Goal: Task Accomplishment & Management: Manage account settings

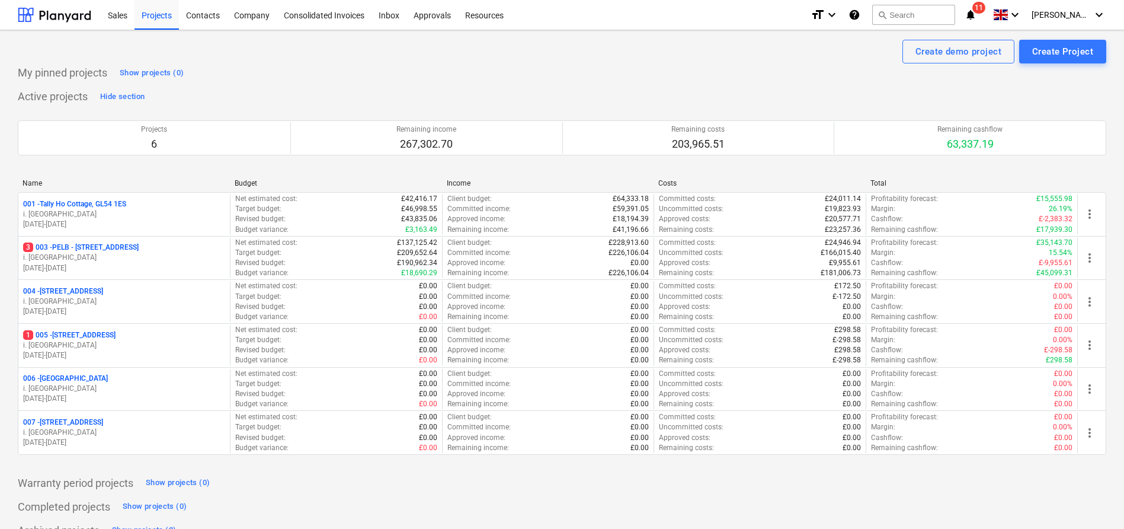
drag, startPoint x: 164, startPoint y: 242, endPoint x: 200, endPoint y: 242, distance: 35.6
click at [139, 242] on p "3 003 - PELB - [GEOGRAPHIC_DATA], [GEOGRAPHIC_DATA], GL2 7NE" at bounding box center [81, 247] width 116 height 10
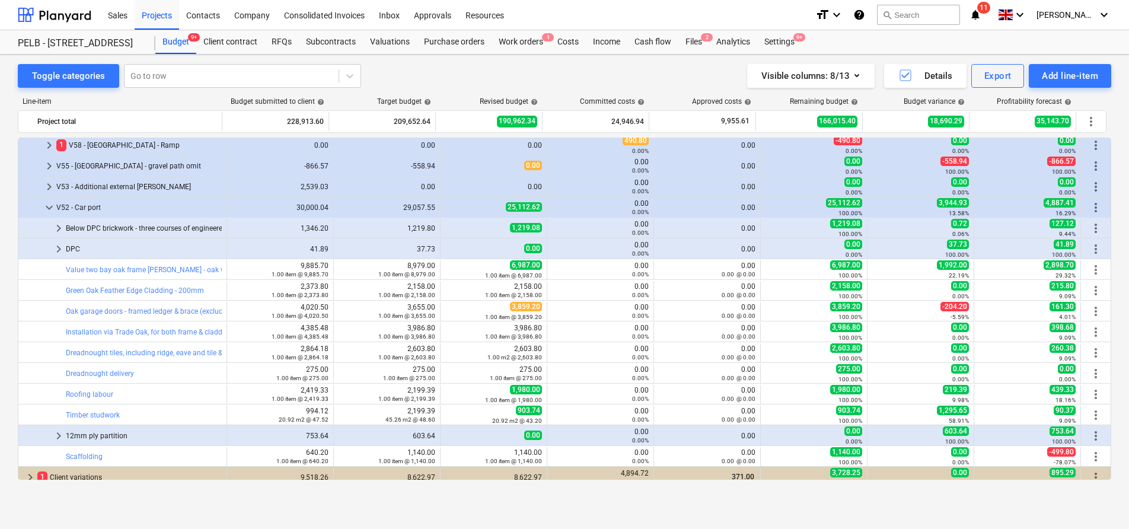
scroll to position [606, 0]
click at [57, 244] on span "keyboard_arrow_right" at bounding box center [59, 248] width 14 height 14
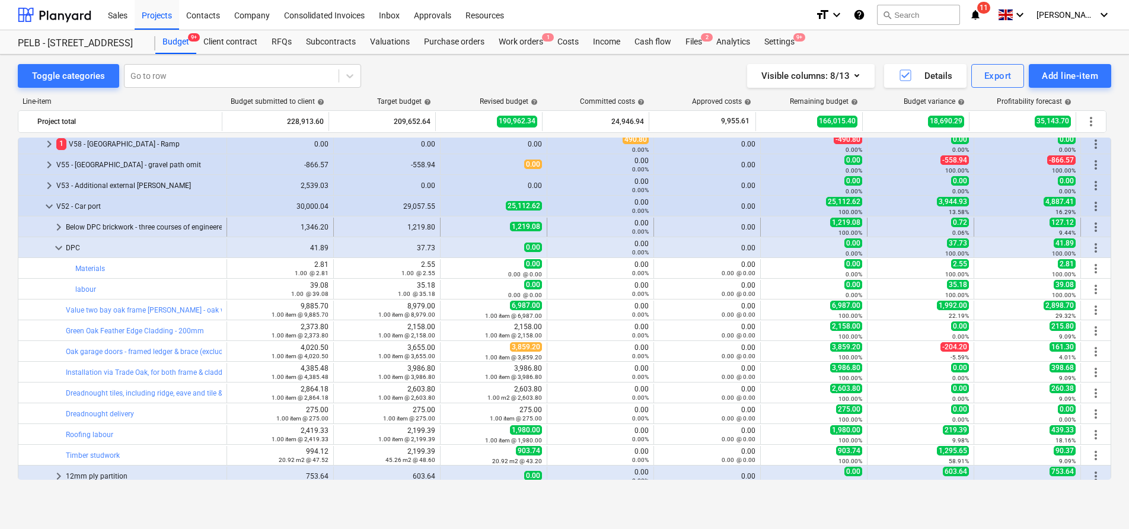
click at [62, 229] on span "keyboard_arrow_right" at bounding box center [59, 227] width 14 height 14
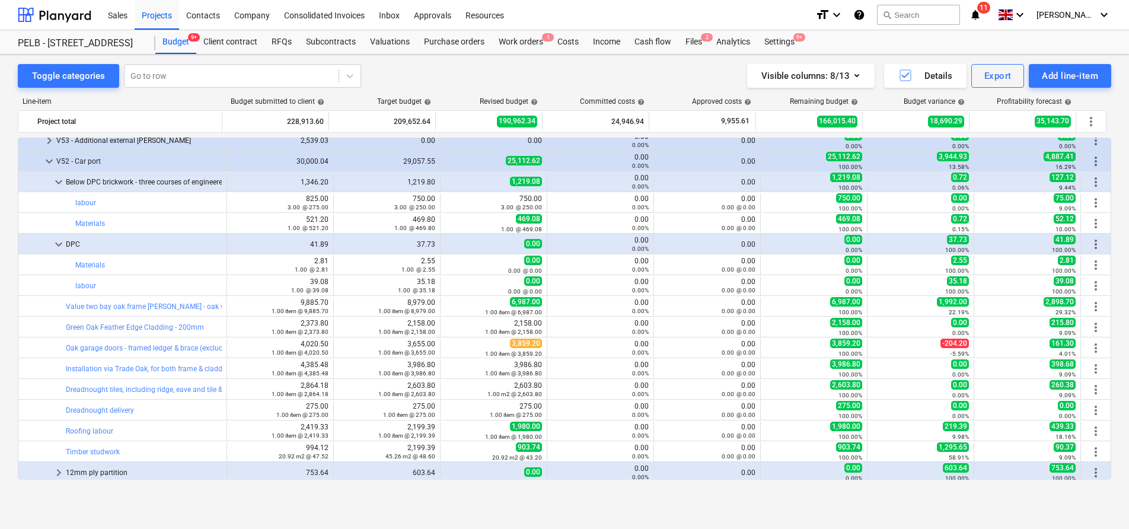
scroll to position [630, 0]
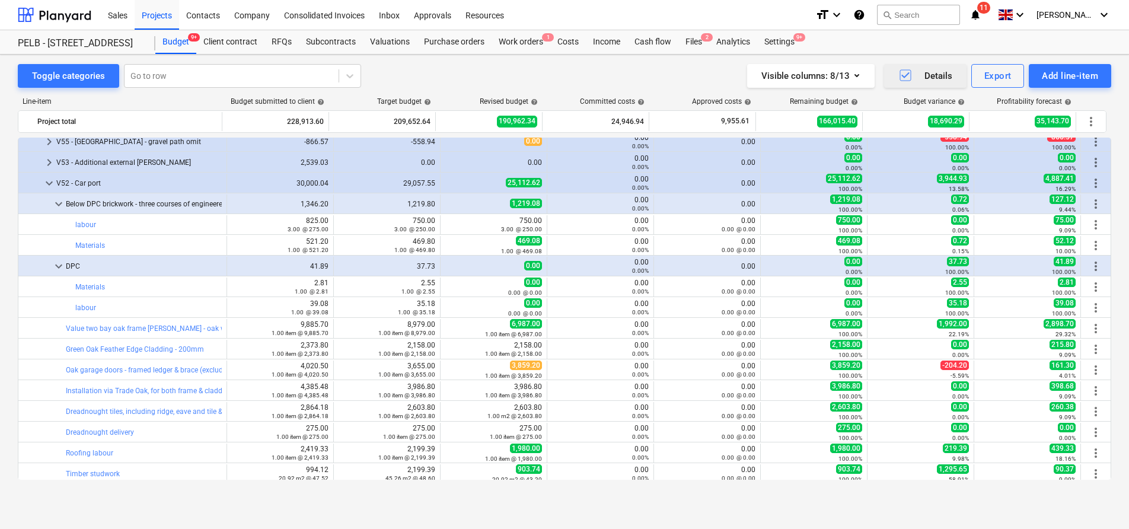
drag, startPoint x: 903, startPoint y: 76, endPoint x: 896, endPoint y: 79, distance: 7.7
click at [903, 76] on icon "button" at bounding box center [905, 75] width 14 height 14
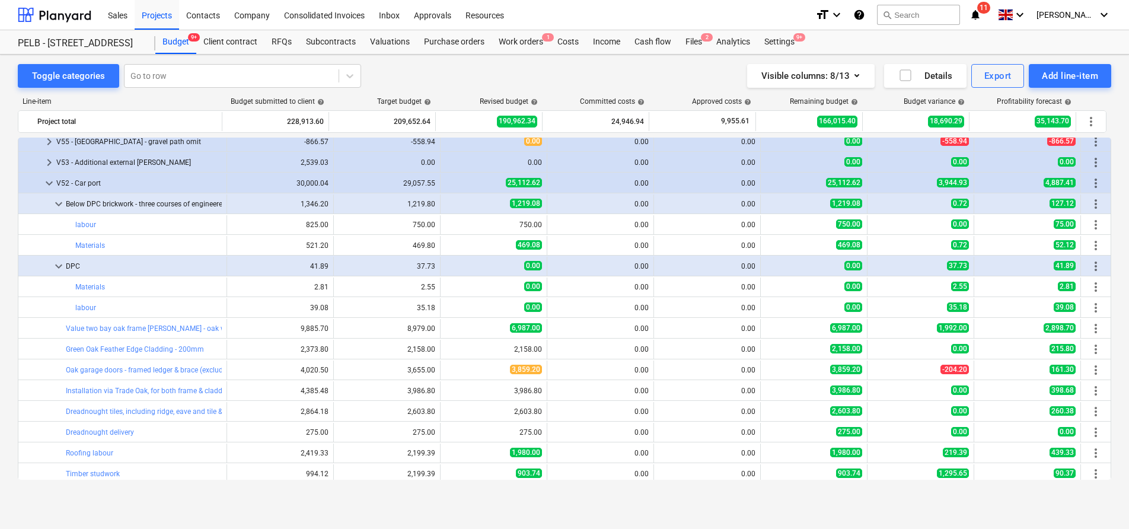
scroll to position [627, 0]
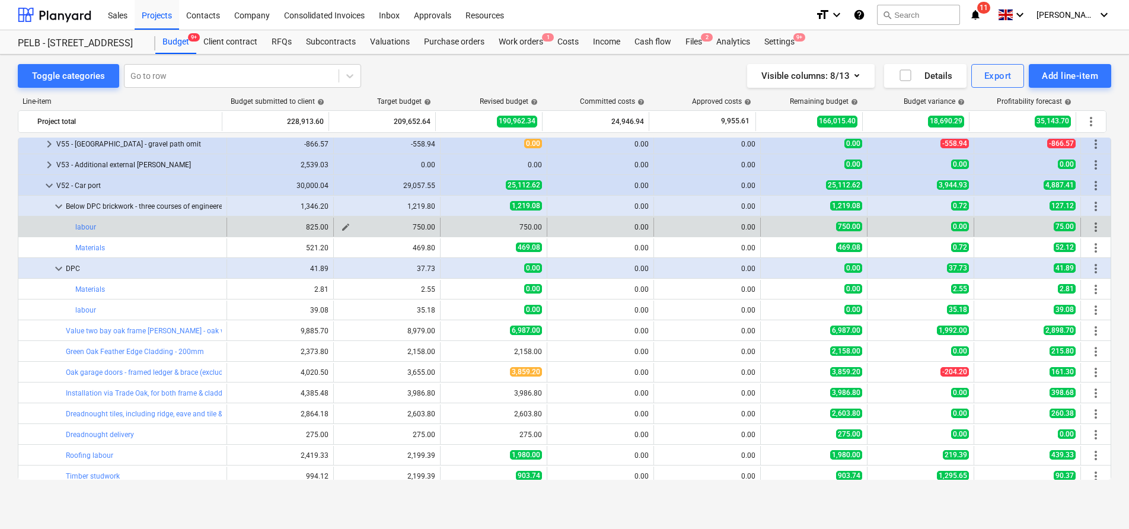
click at [341, 225] on span "edit" at bounding box center [345, 226] width 9 height 9
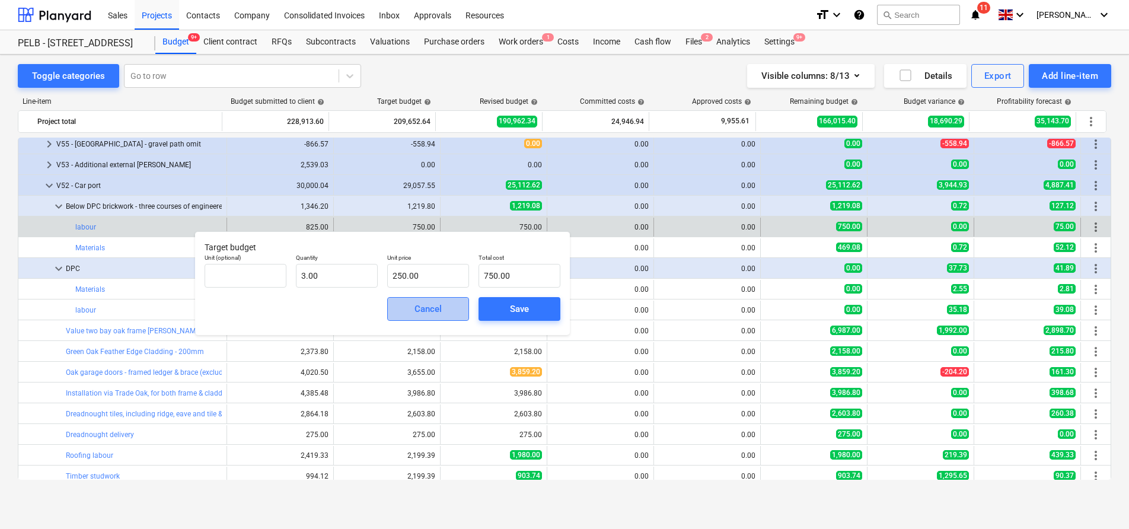
click at [411, 308] on span "Cancel" at bounding box center [428, 308] width 52 height 15
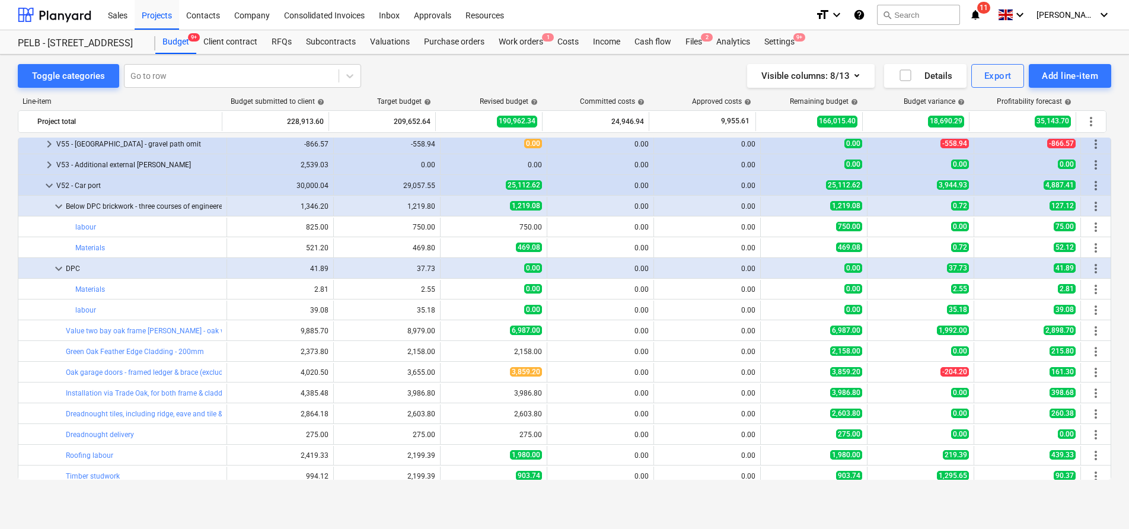
scroll to position [625, 0]
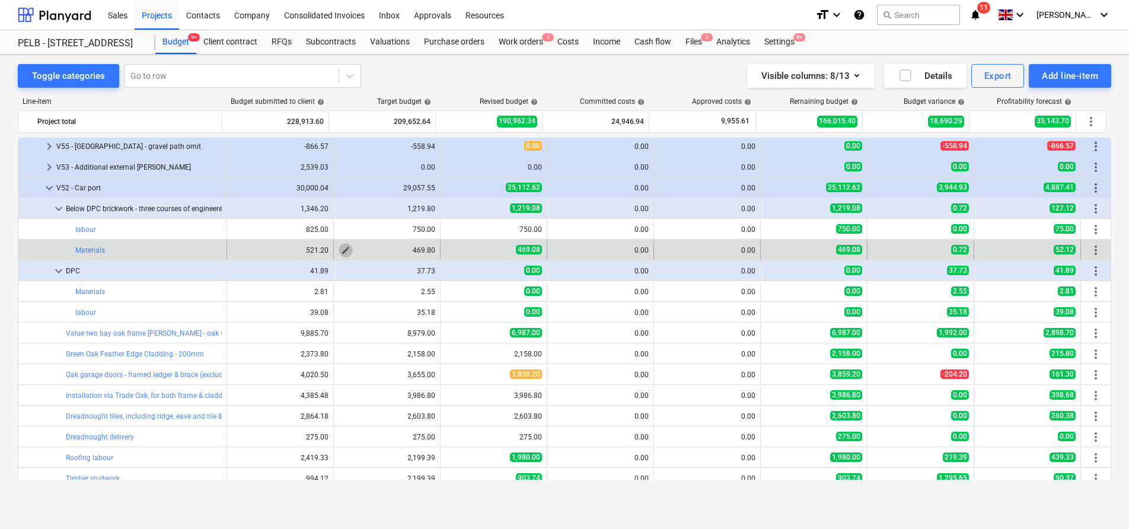
click at [341, 249] on span "edit" at bounding box center [345, 249] width 9 height 9
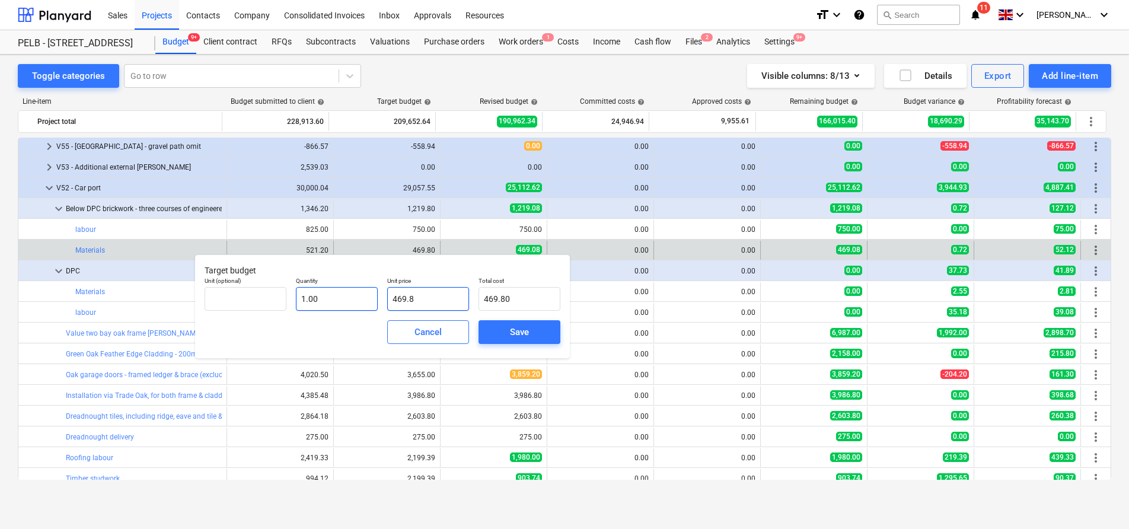
drag, startPoint x: 459, startPoint y: 301, endPoint x: 334, endPoint y: 287, distance: 126.4
click at [334, 287] on div "Unit (optional) Quantity 1.00 Unit price 469.8 Total cost 469.80" at bounding box center [382, 293] width 365 height 43
type input "4"
type input "4.00"
type input "47"
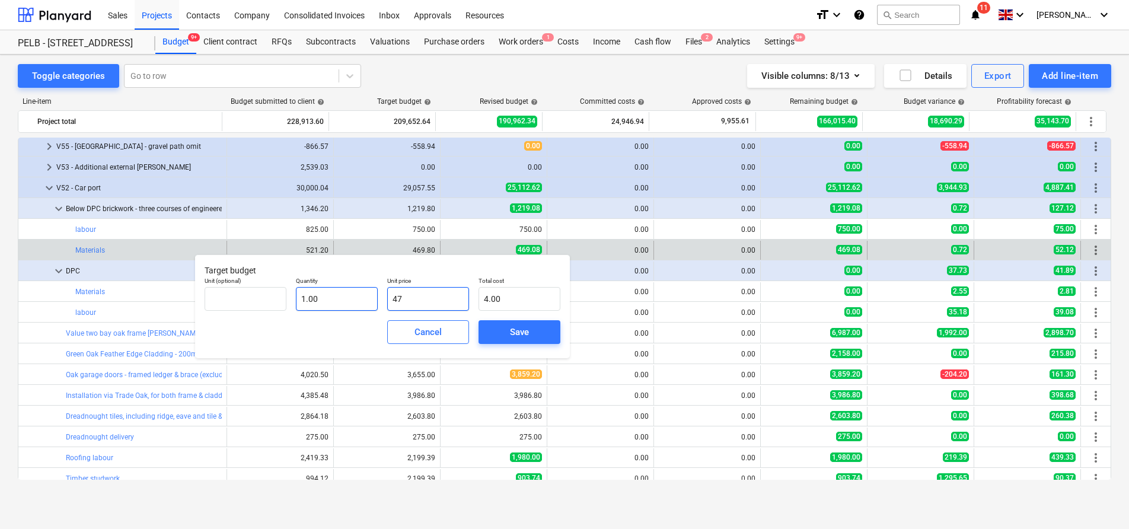
type input "47.00"
type input "473"
type input "473.00"
type input "473.8"
type input "473.80"
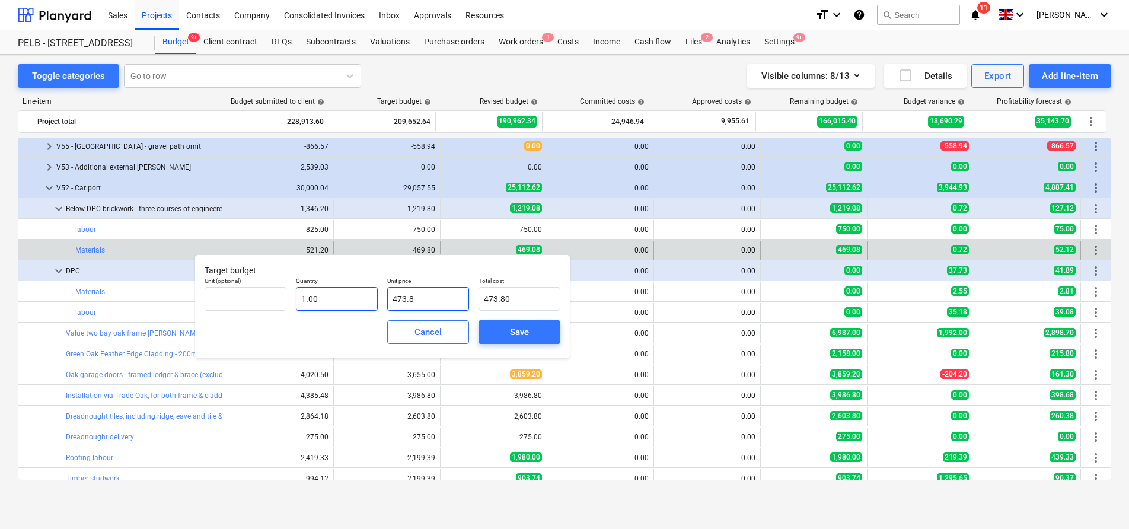
type input "473.82"
click at [548, 334] on button "Save" at bounding box center [519, 332] width 82 height 24
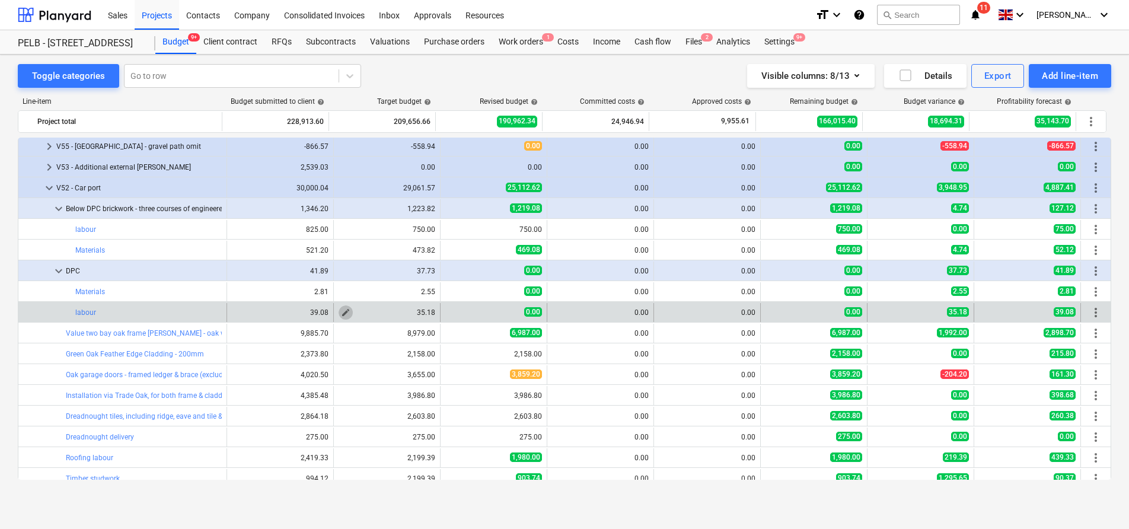
click at [344, 313] on span "edit" at bounding box center [345, 312] width 9 height 9
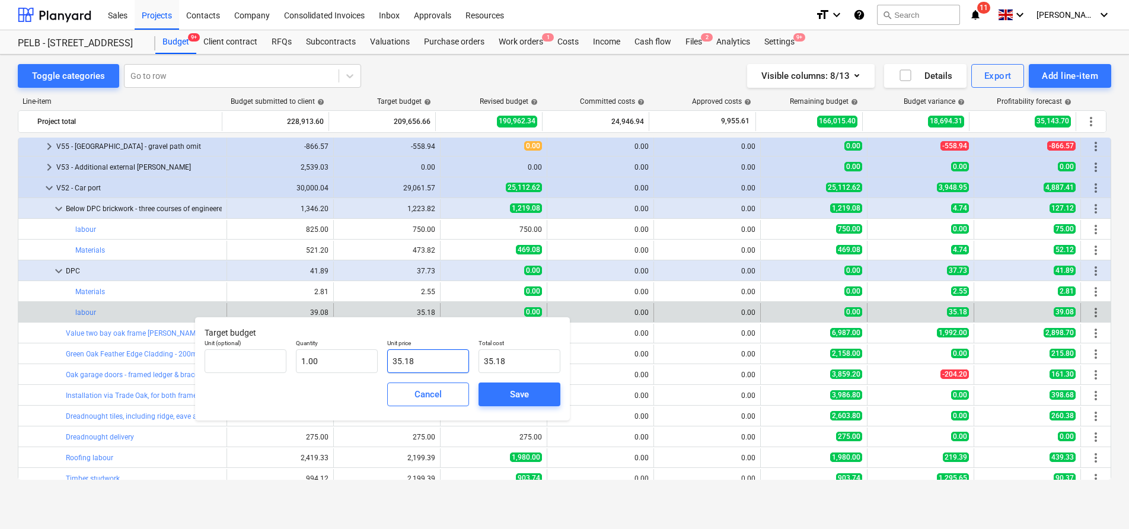
click at [437, 363] on input "35.18" at bounding box center [428, 361] width 82 height 24
type input "35.1"
type input "35.10"
type input "35."
type input "35.00"
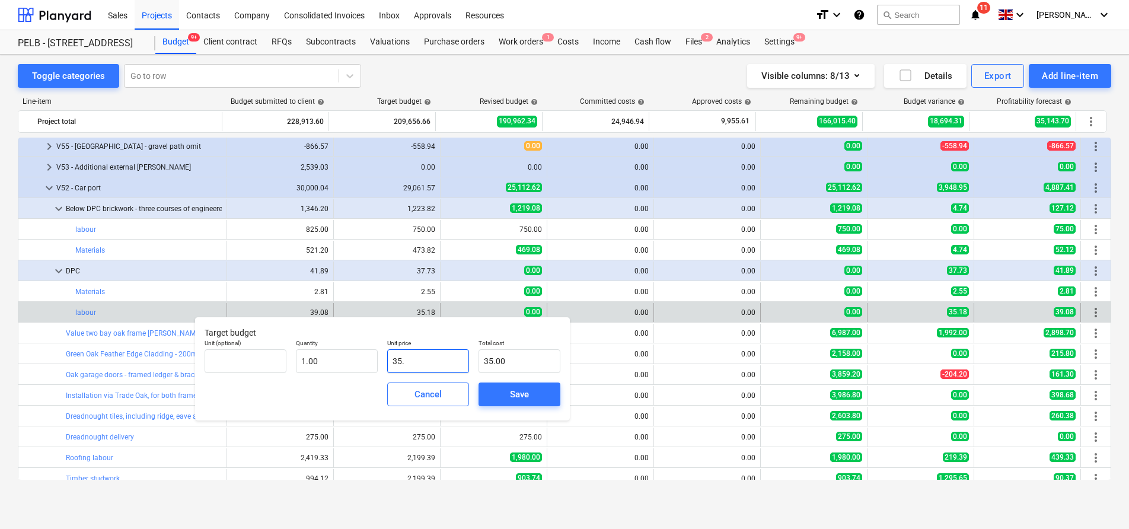
type input "35.5"
type input "35.50"
type input "35.53"
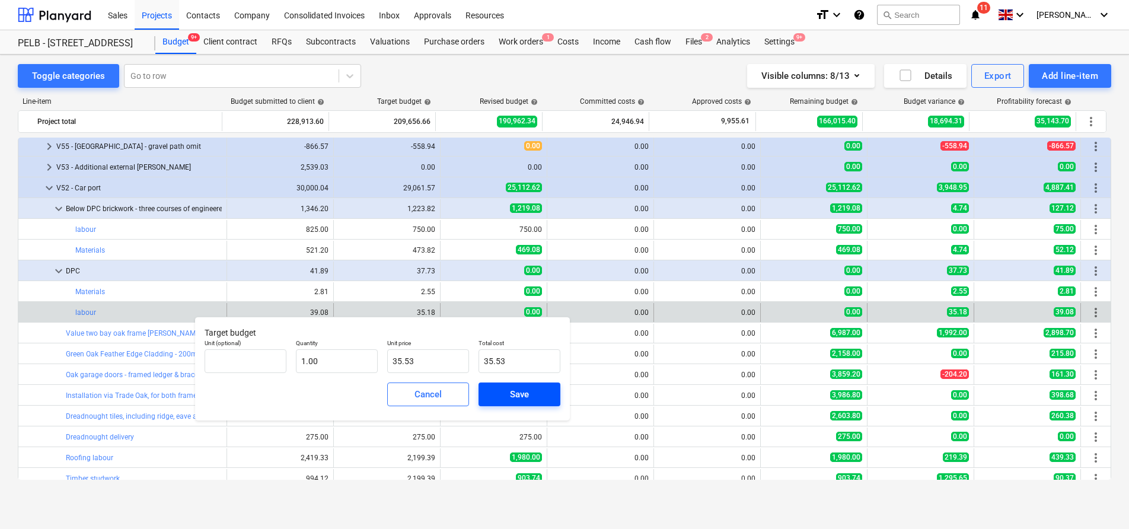
click at [533, 390] on span "Save" at bounding box center [519, 393] width 53 height 15
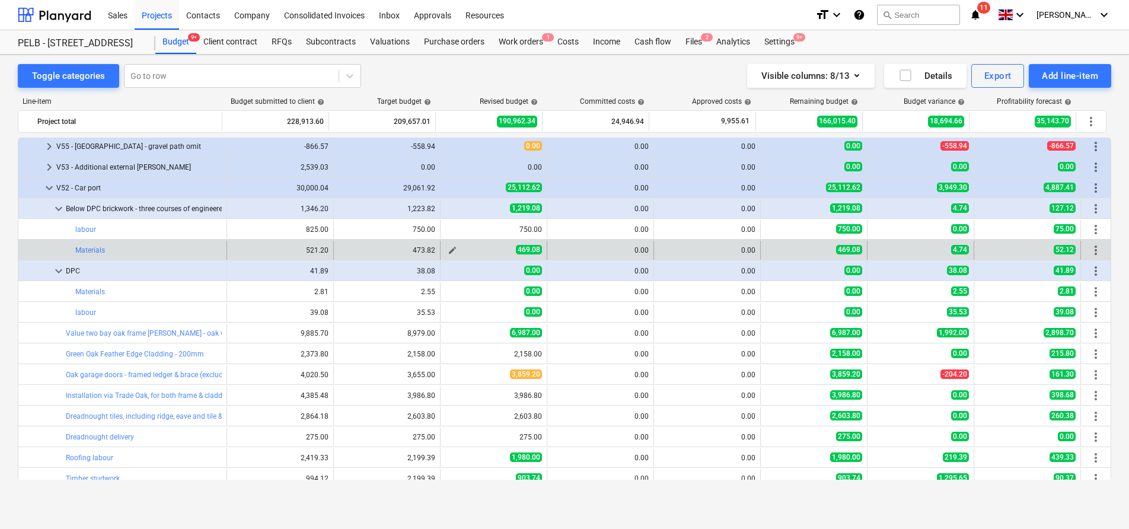
click at [449, 250] on span "edit" at bounding box center [452, 249] width 9 height 9
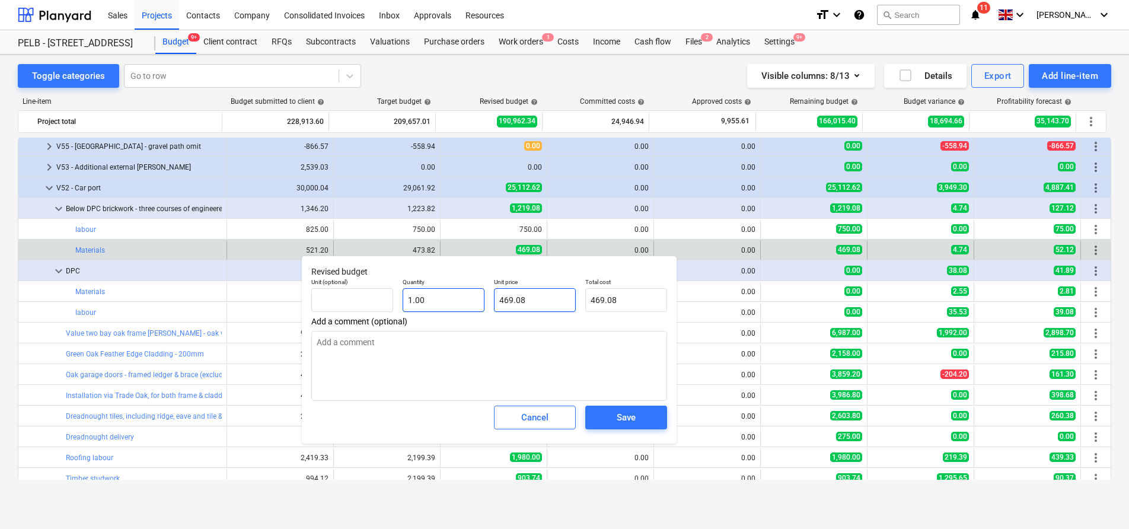
drag, startPoint x: 541, startPoint y: 299, endPoint x: 475, endPoint y: 295, distance: 65.9
click at [475, 295] on div "Unit (optional) Quantity 1.00 Unit price 469.08 Total cost 469.08" at bounding box center [488, 294] width 365 height 43
type input "4"
type textarea "x"
type input "4.00"
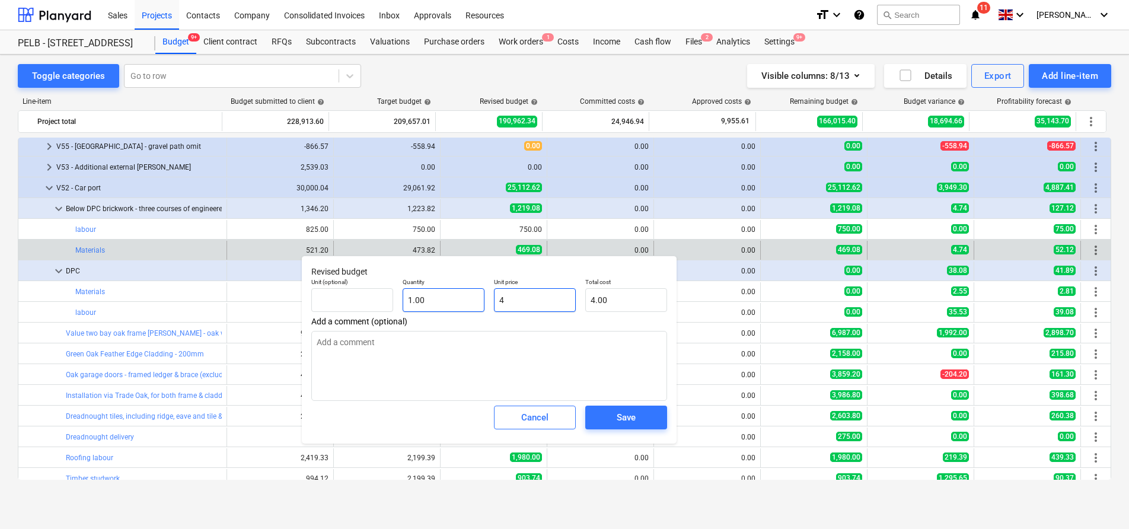
type input "47"
type textarea "x"
type input "47.00"
type input "473"
type textarea "x"
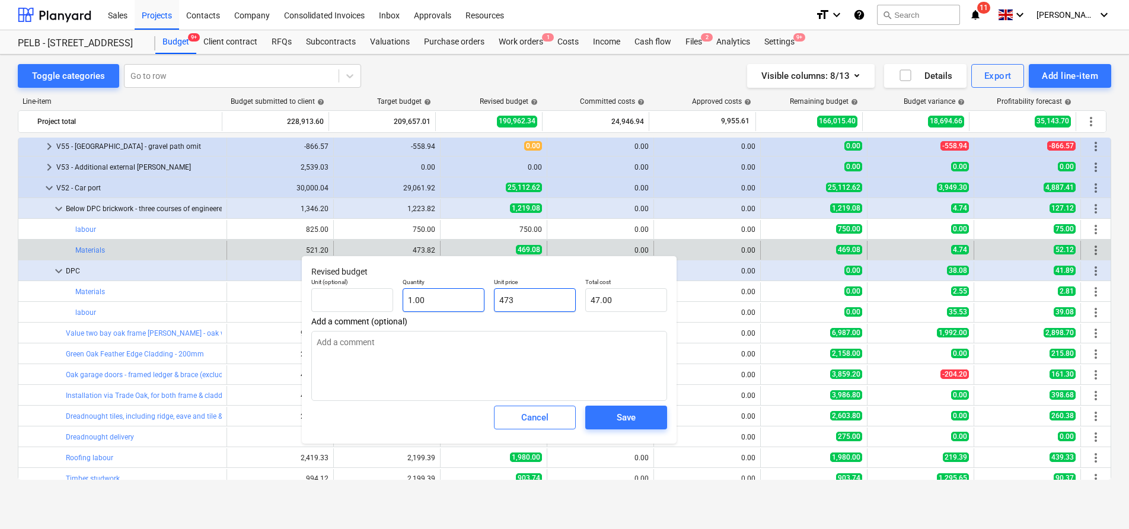
type input "473.00"
type input "473."
type textarea "x"
type input "473.8"
type textarea "x"
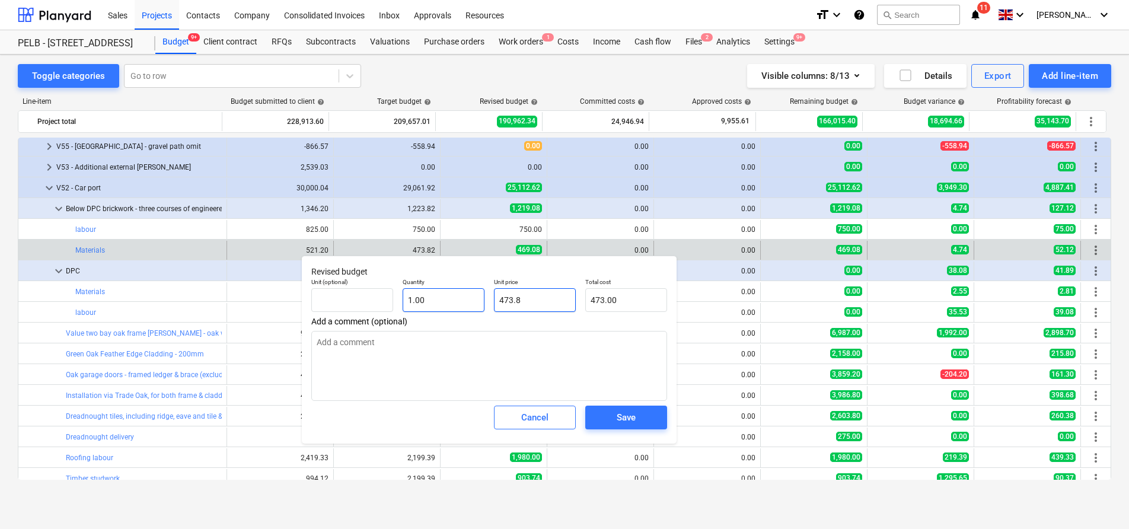
type input "473.80"
type input "473.82"
type textarea "x"
type input "473.82"
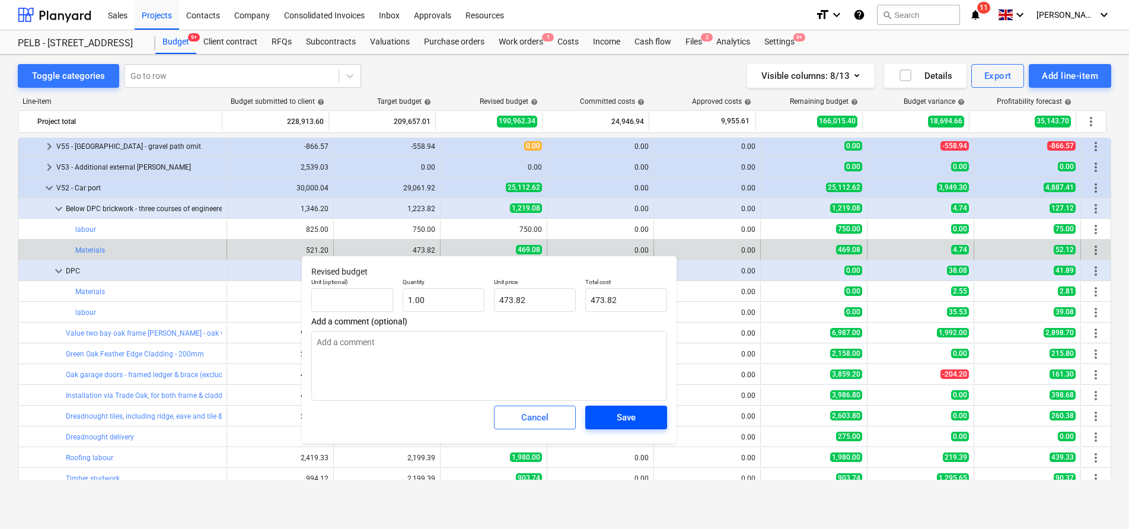
click at [627, 416] on div "Save" at bounding box center [625, 417] width 19 height 15
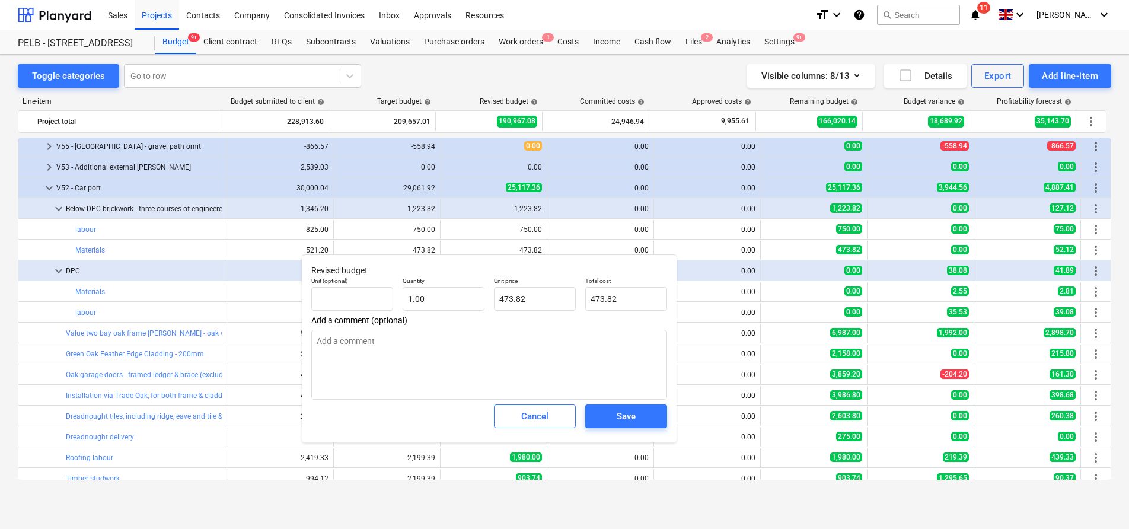
type textarea "x"
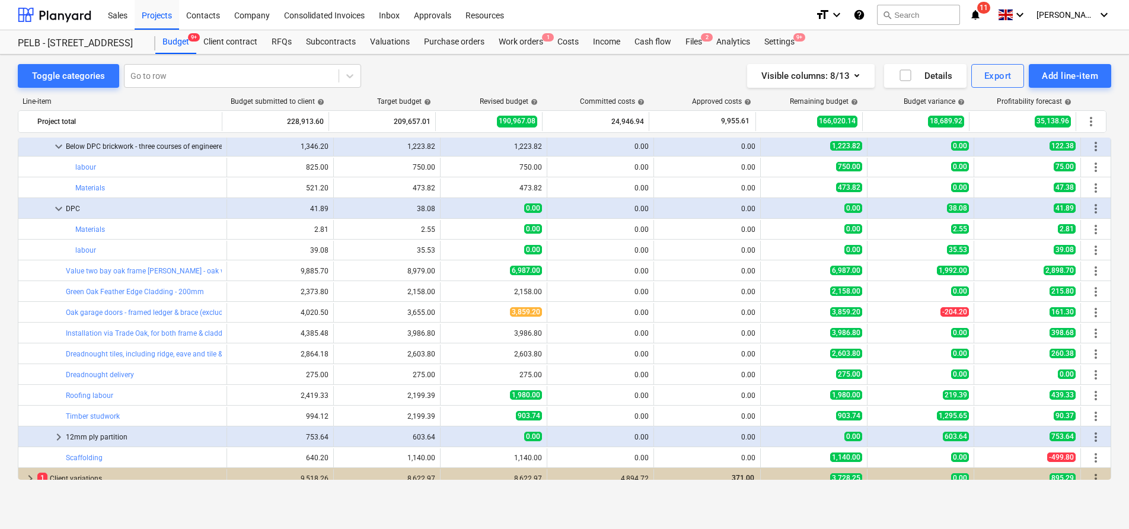
scroll to position [689, 0]
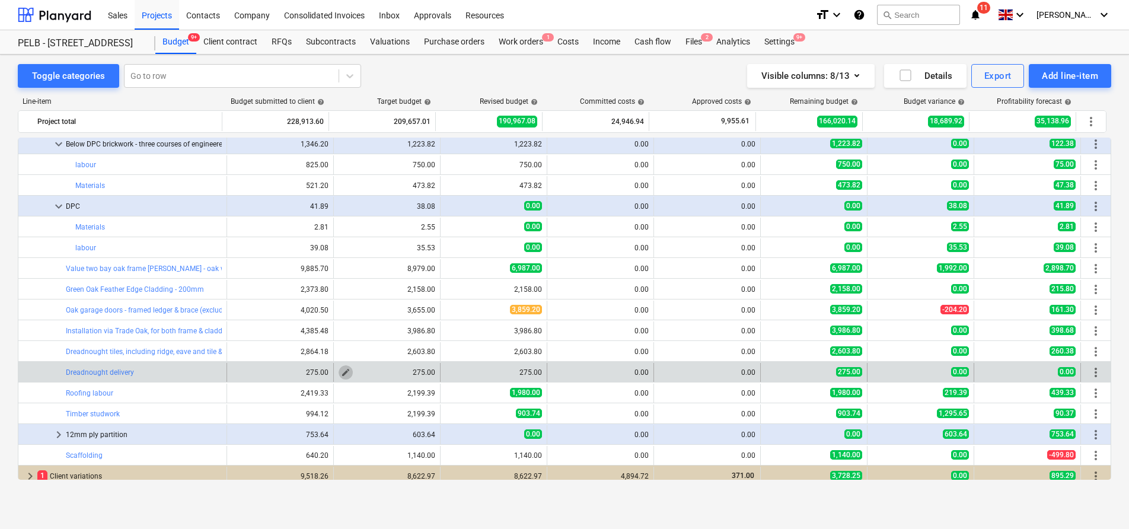
click at [341, 372] on span "edit" at bounding box center [345, 372] width 9 height 9
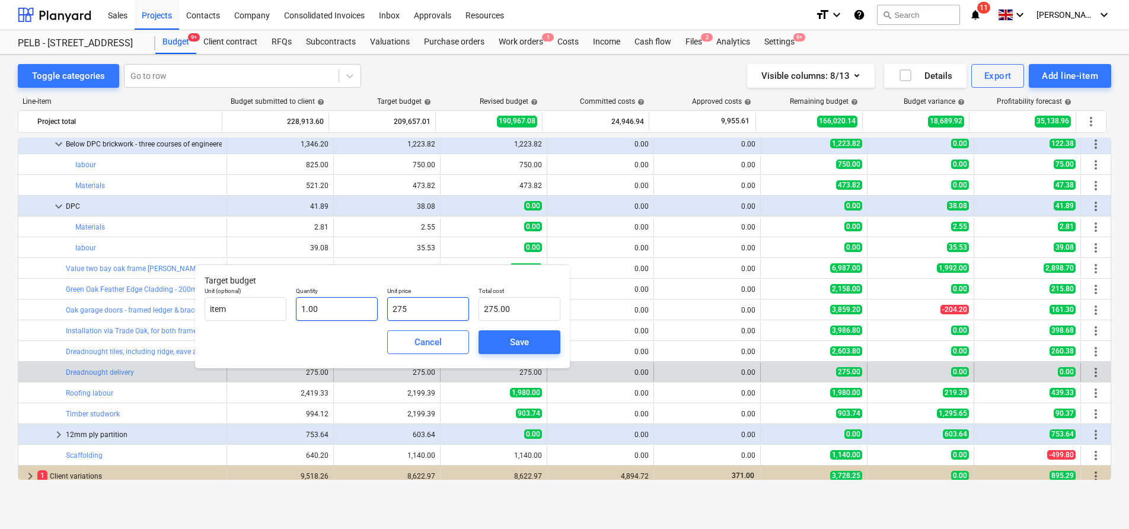
drag, startPoint x: 415, startPoint y: 305, endPoint x: 374, endPoint y: 298, distance: 41.6
click at [374, 298] on div "Unit (optional) item Quantity 1.00 Unit price 275 Total cost 275.00" at bounding box center [382, 303] width 365 height 43
type input "2"
type input "2.00"
type input "25"
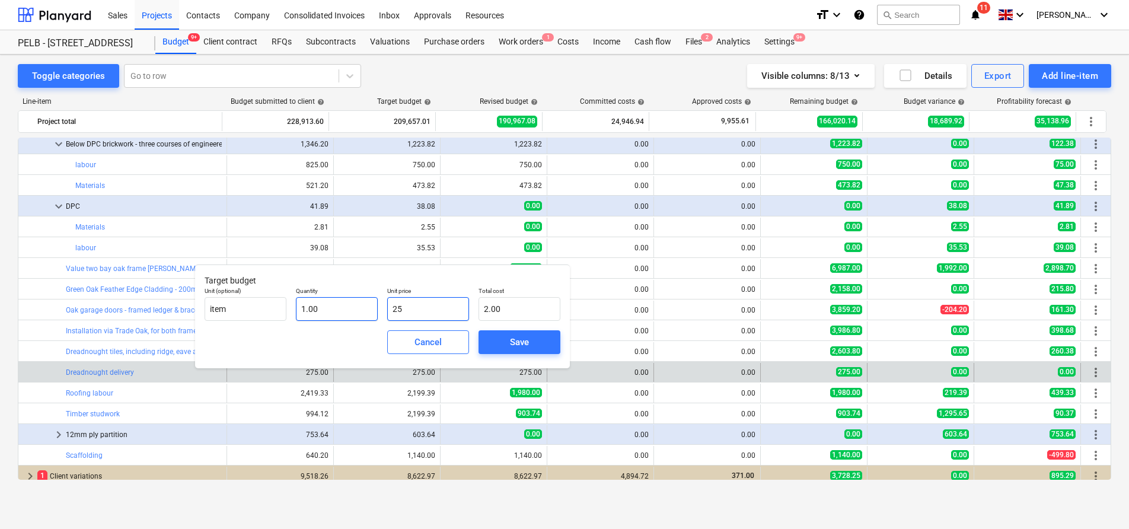
type input "25.00"
type input "250"
type input "250.00"
click at [530, 347] on span "Save" at bounding box center [519, 341] width 53 height 15
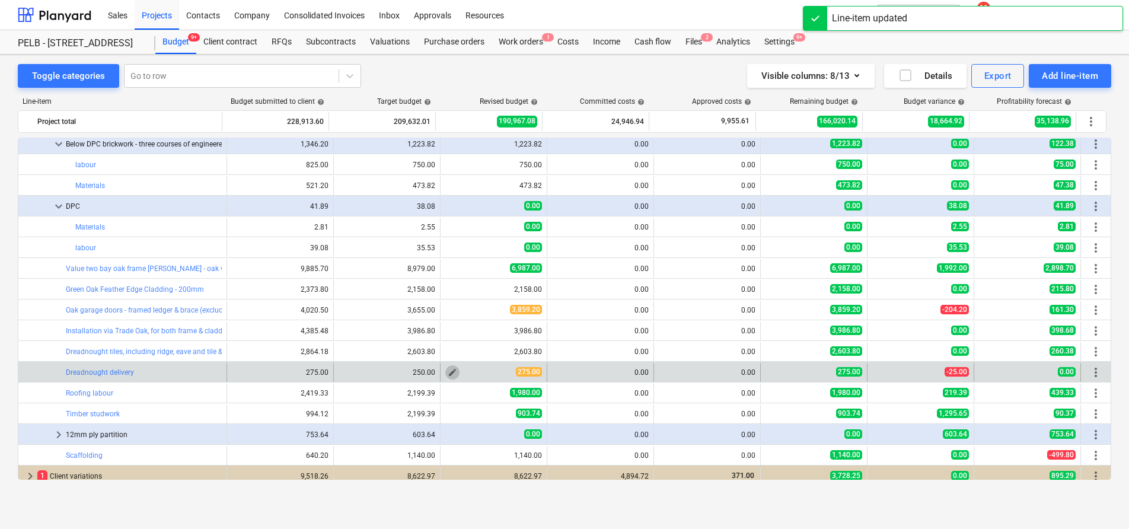
click at [448, 375] on span "edit" at bounding box center [452, 372] width 9 height 9
type textarea "x"
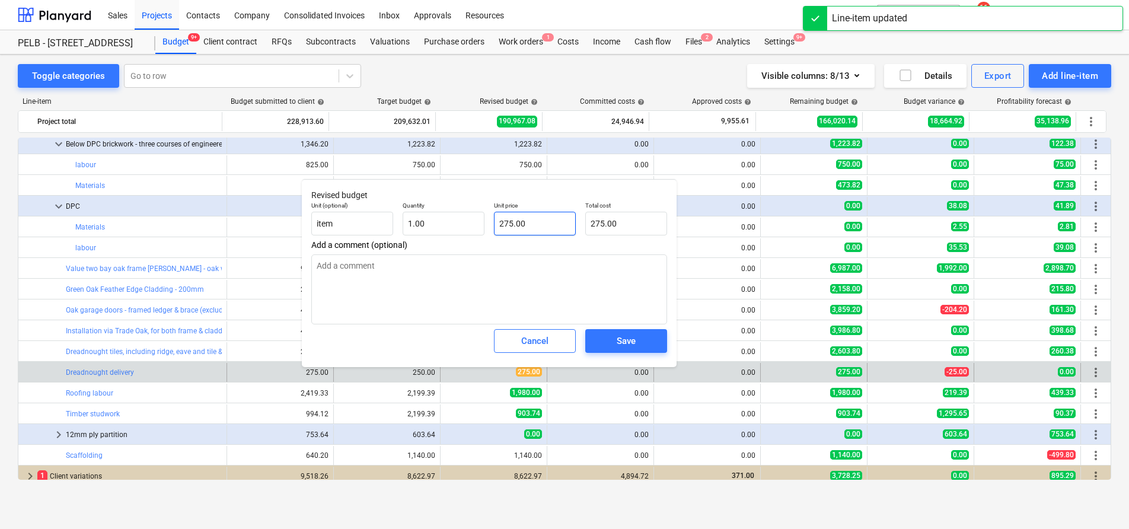
type input "275"
type textarea "x"
type input "2"
type input "2.00"
drag, startPoint x: 552, startPoint y: 229, endPoint x: 480, endPoint y: 225, distance: 72.5
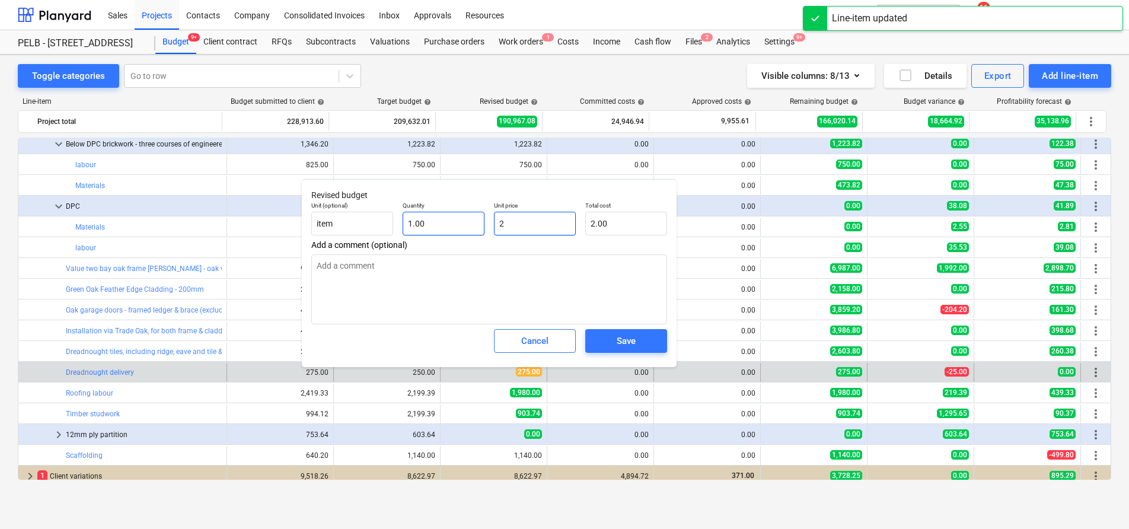
click at [480, 225] on div "Unit (optional) item Quantity 1.00 Unit price 2 Total cost 2.00" at bounding box center [488, 218] width 365 height 43
type textarea "x"
type input "5"
type input "5.00"
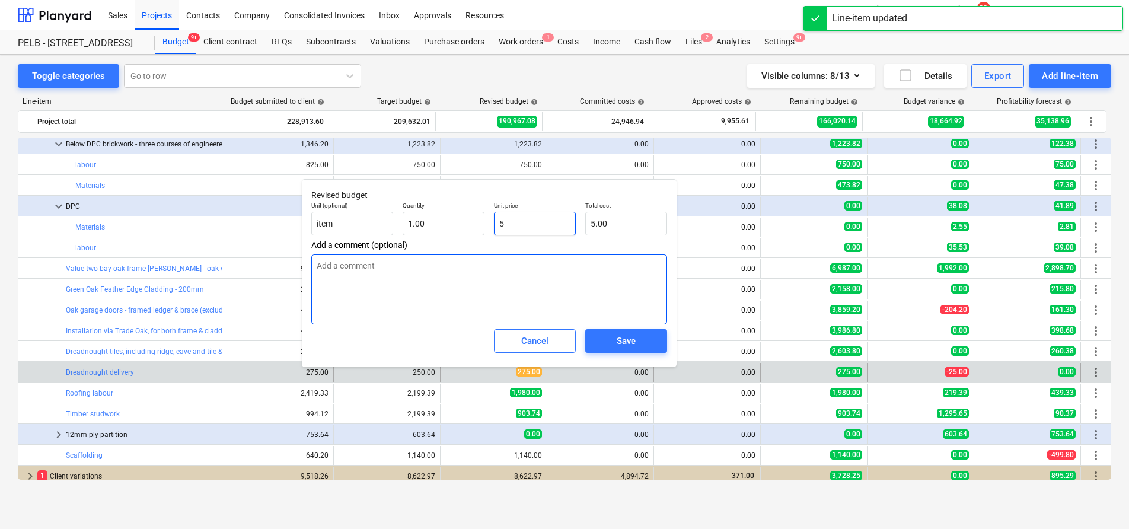
type textarea "x"
type input "50"
type input "50.00"
type textarea "x"
type input "5"
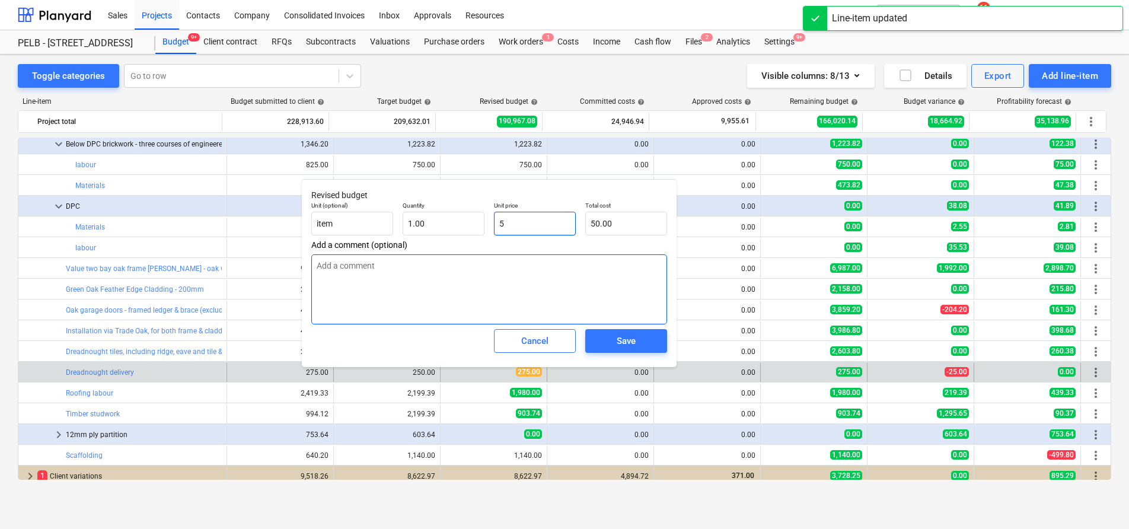
type input "5.00"
type textarea "x"
type input "0.00"
type textarea "x"
type input "2"
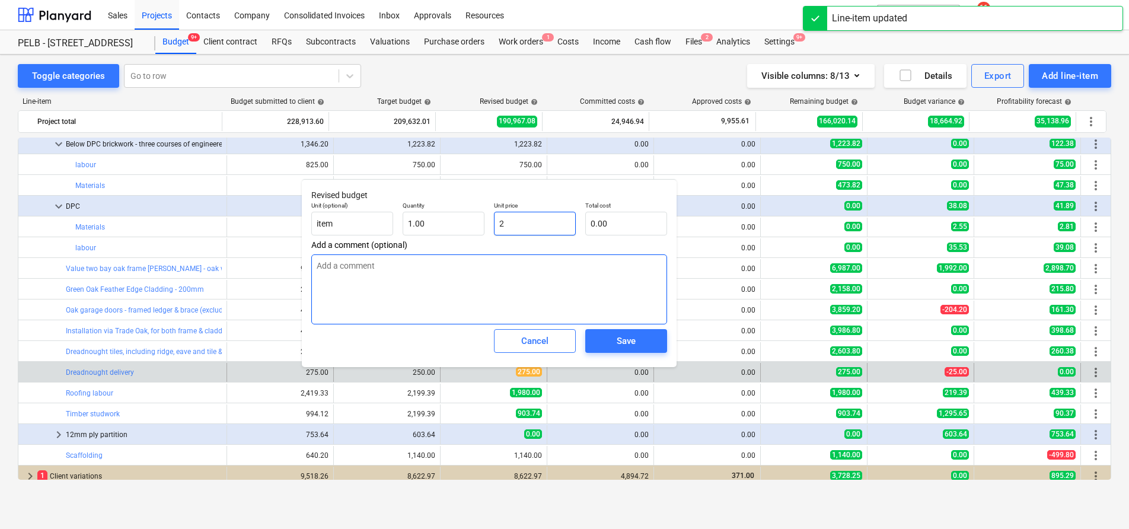
type input "2.00"
type textarea "x"
type input "25"
type input "25.00"
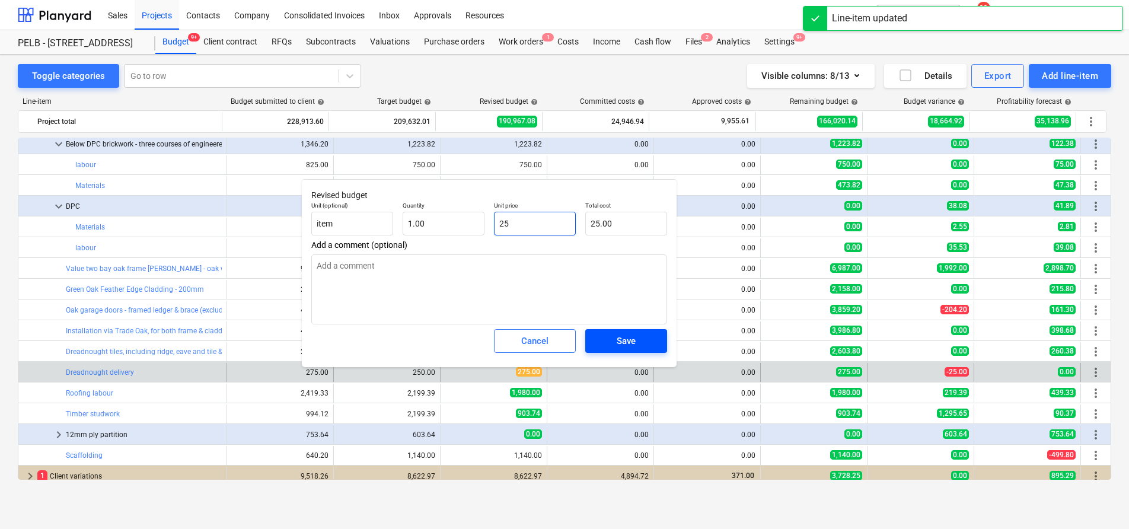
type textarea "x"
type input "250"
type input "250.00"
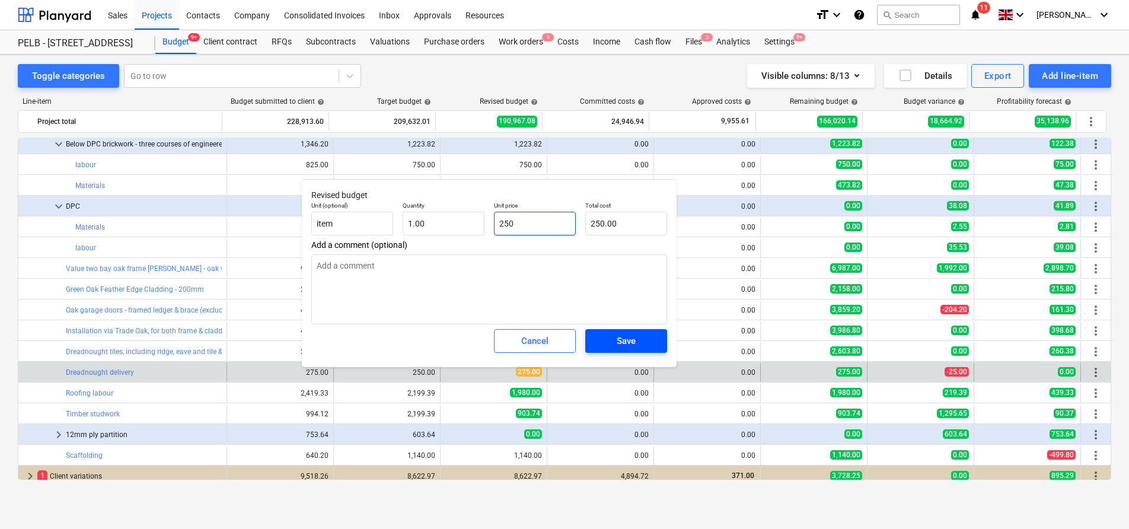
type input "250"
type textarea "x"
type input "250.00"
click at [608, 343] on span "Save" at bounding box center [625, 340] width 53 height 15
type textarea "x"
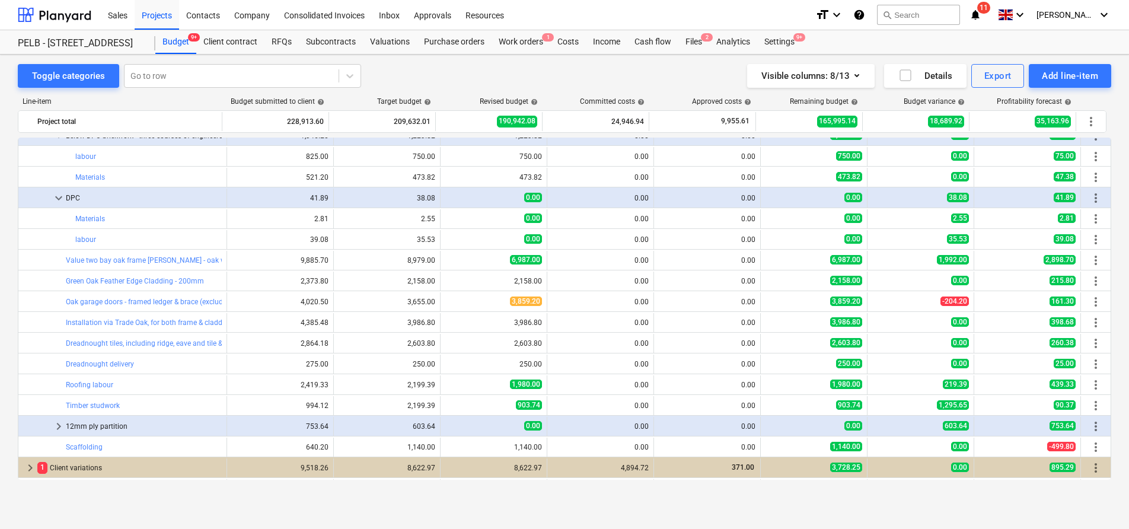
scroll to position [699, 0]
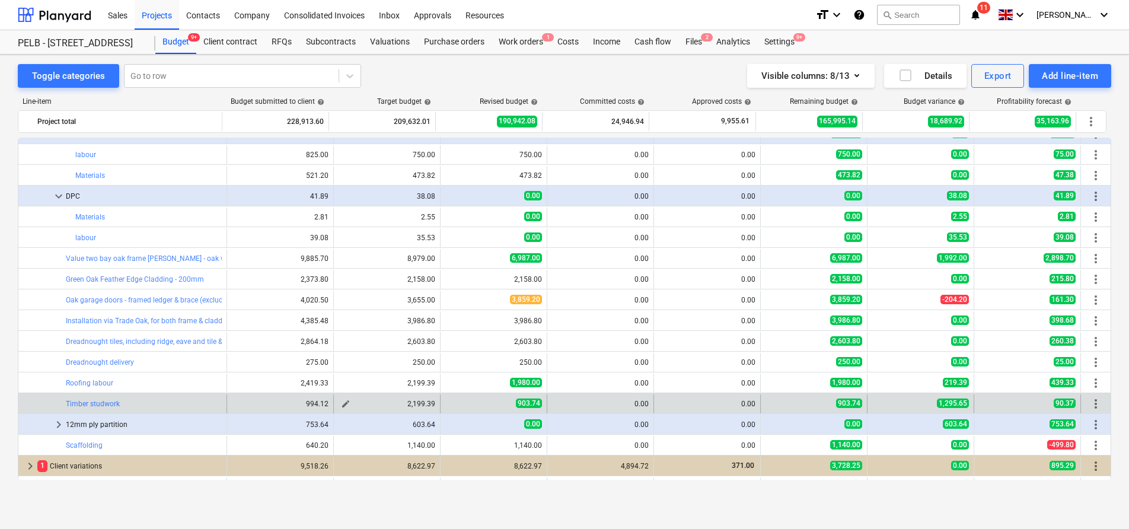
click at [343, 402] on span "edit" at bounding box center [345, 403] width 9 height 9
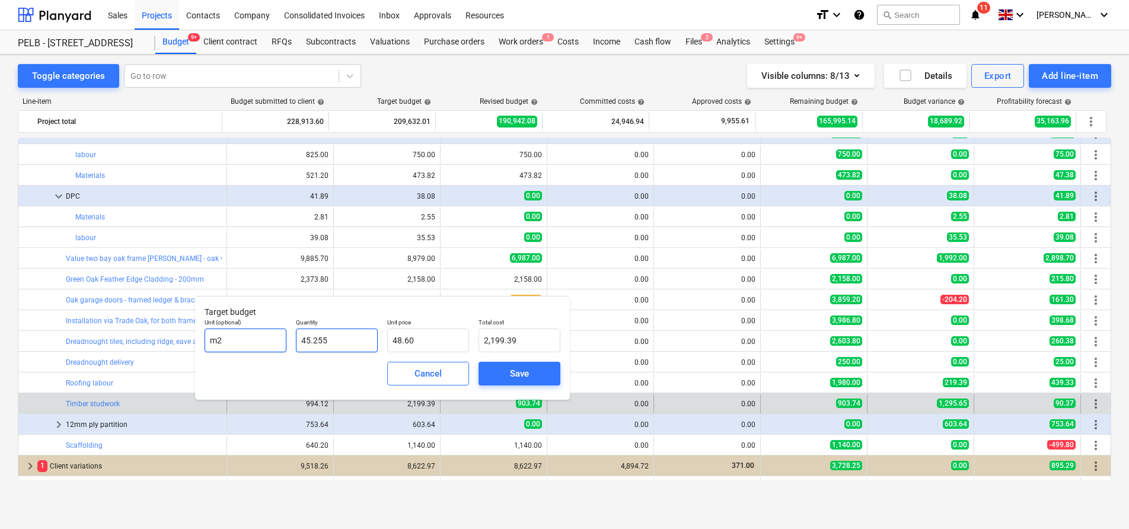
drag, startPoint x: 338, startPoint y: 342, endPoint x: 241, endPoint y: 332, distance: 97.7
click at [241, 332] on div "Unit (optional) m2 Quantity 45.255 Unit price 48.60 Total cost 2,199.39" at bounding box center [382, 335] width 365 height 43
type input "1"
type input "48.60"
type input "1.00"
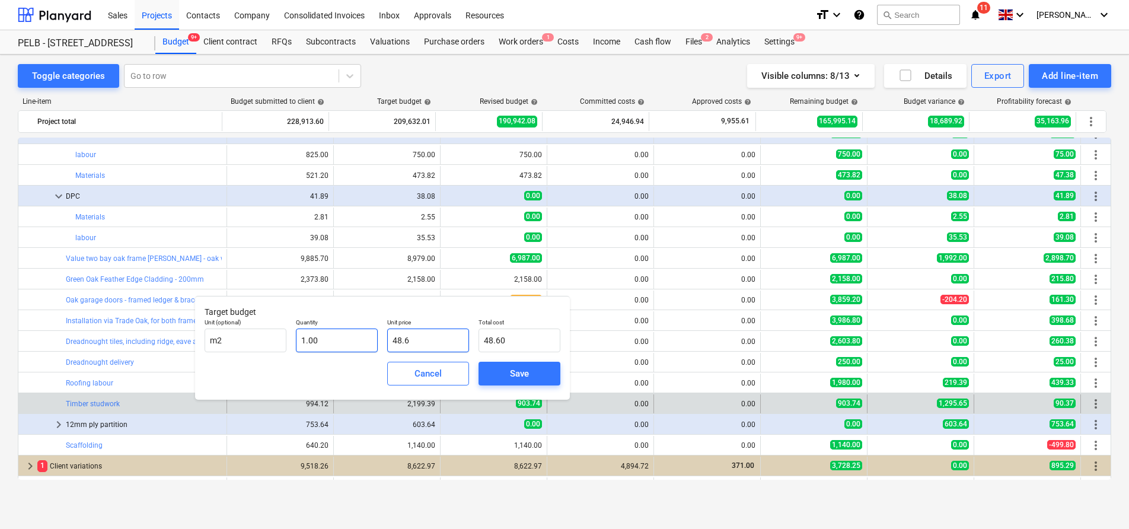
drag, startPoint x: 434, startPoint y: 341, endPoint x: 316, endPoint y: 331, distance: 118.9
click at [316, 331] on div "Unit (optional) m2 Quantity 1.00 Unit price 48.6 Total cost 48.60" at bounding box center [382, 335] width 365 height 43
type input "9"
type input "9.00"
type input "99"
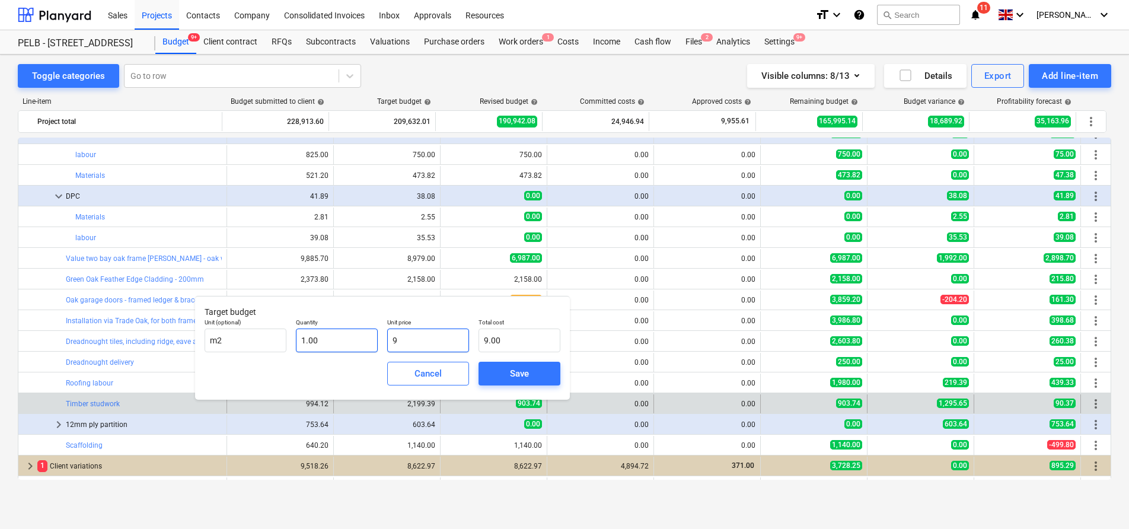
type input "99.00"
type input "990"
type input "990.00"
type input "99"
type input "99.00"
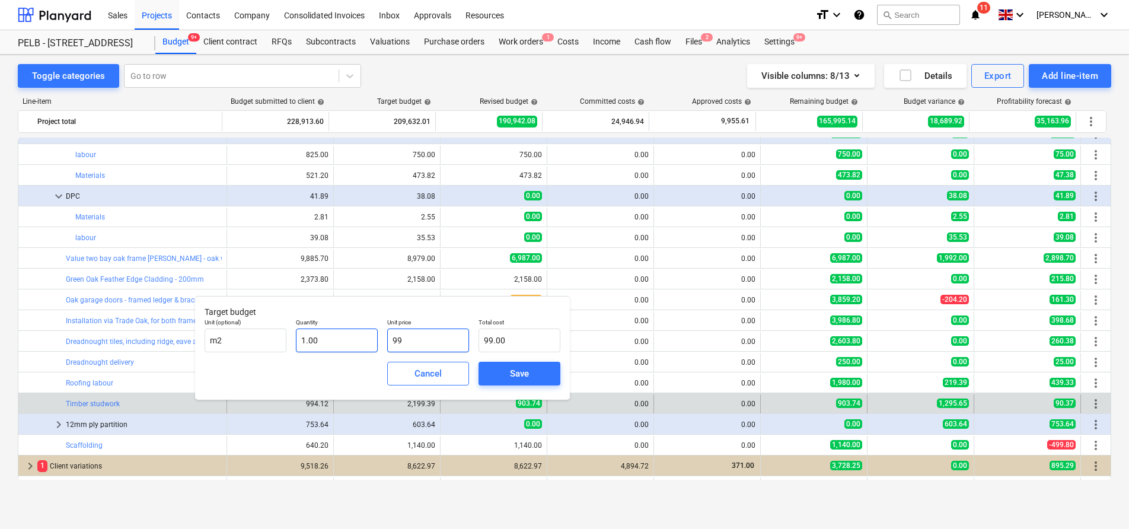
type input "9"
type input "9.00"
type input "90"
type input "90.00"
type input "903"
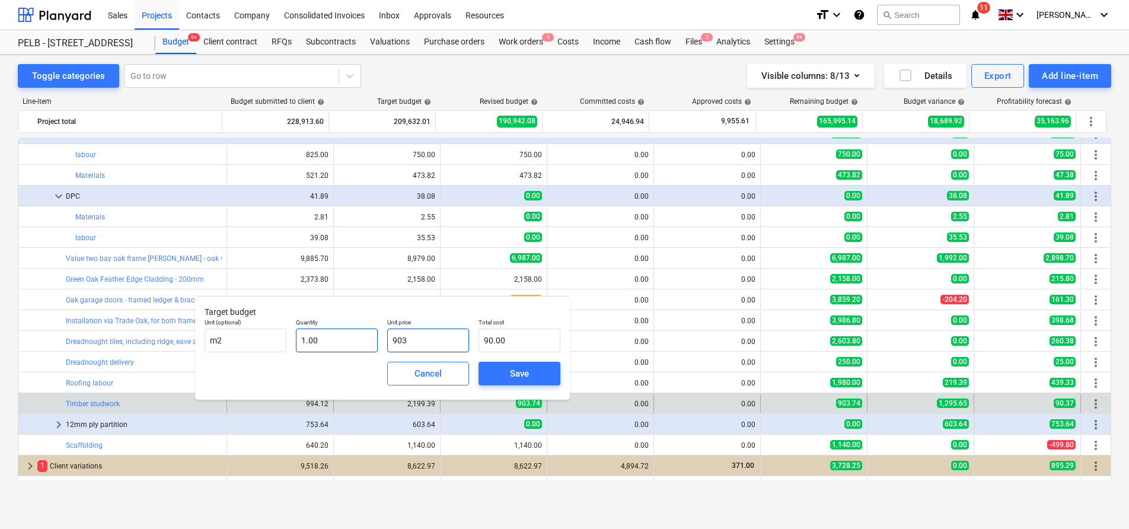
type input "903.00"
type input "903.7"
type input "903.70"
type input "903.74"
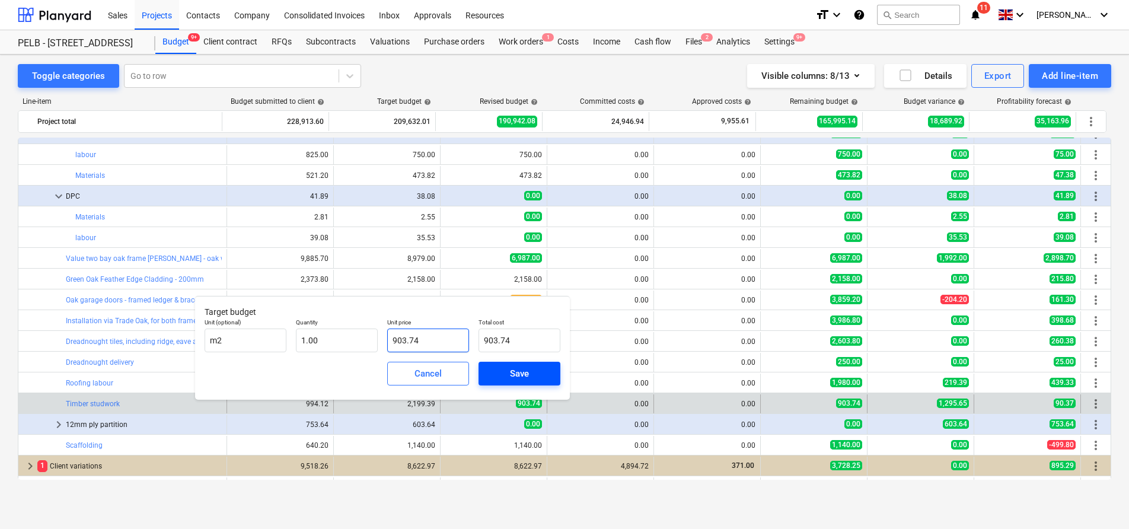
type input "903.74"
click at [519, 366] on div "Save" at bounding box center [519, 373] width 19 height 15
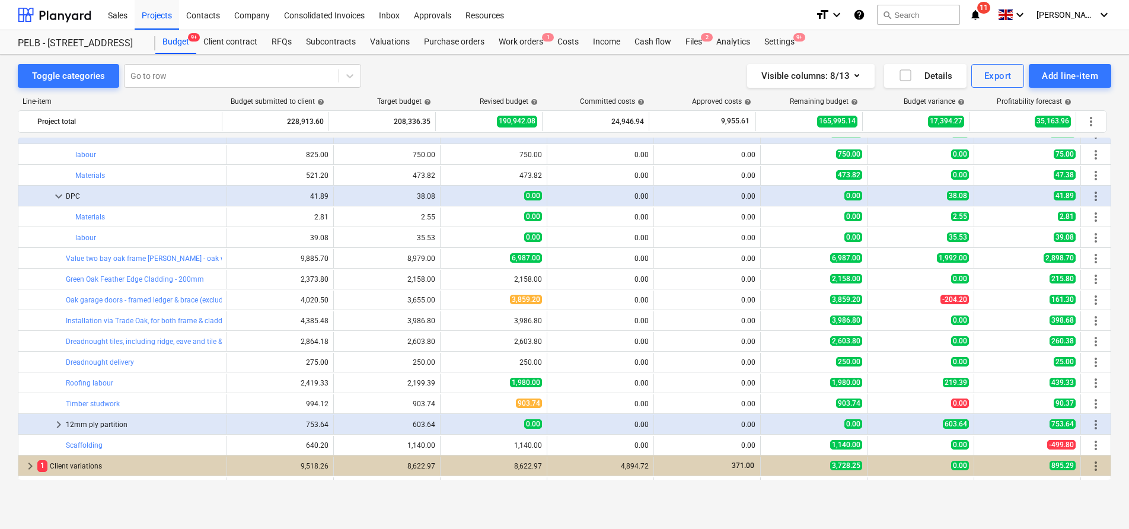
type input "1.00"
type input "903.74"
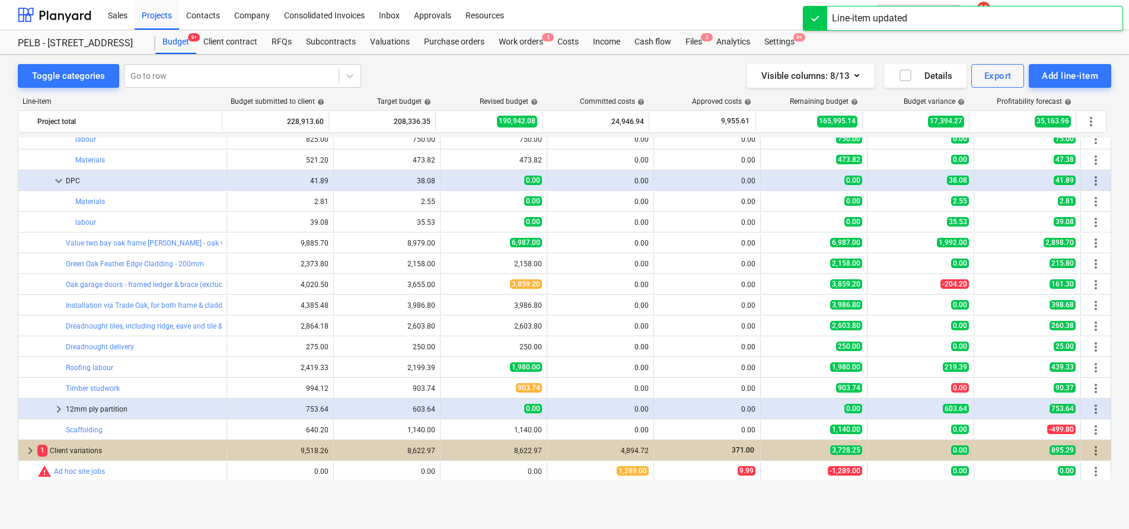
scroll to position [716, 0]
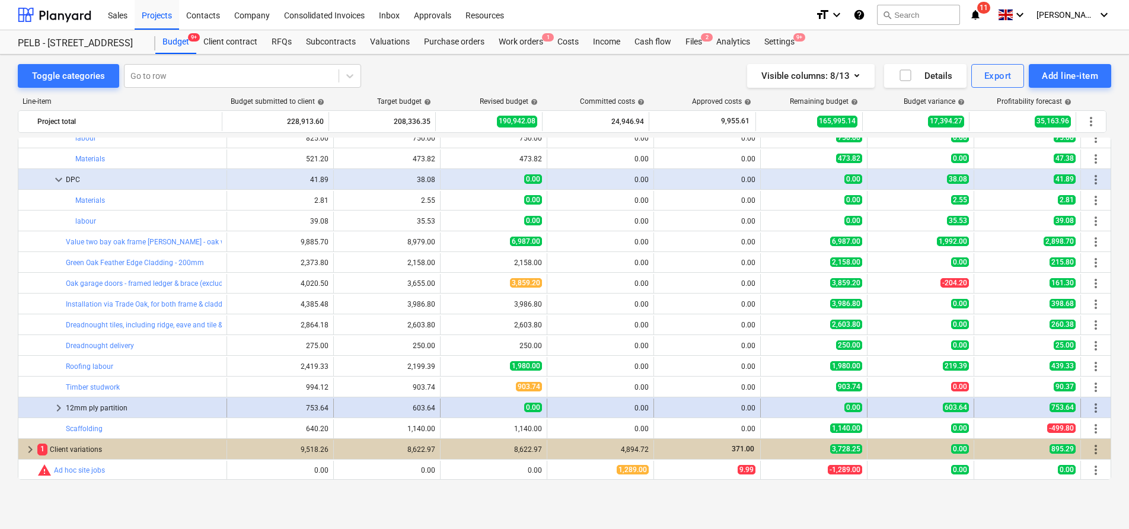
click at [57, 408] on span "keyboard_arrow_right" at bounding box center [59, 408] width 14 height 14
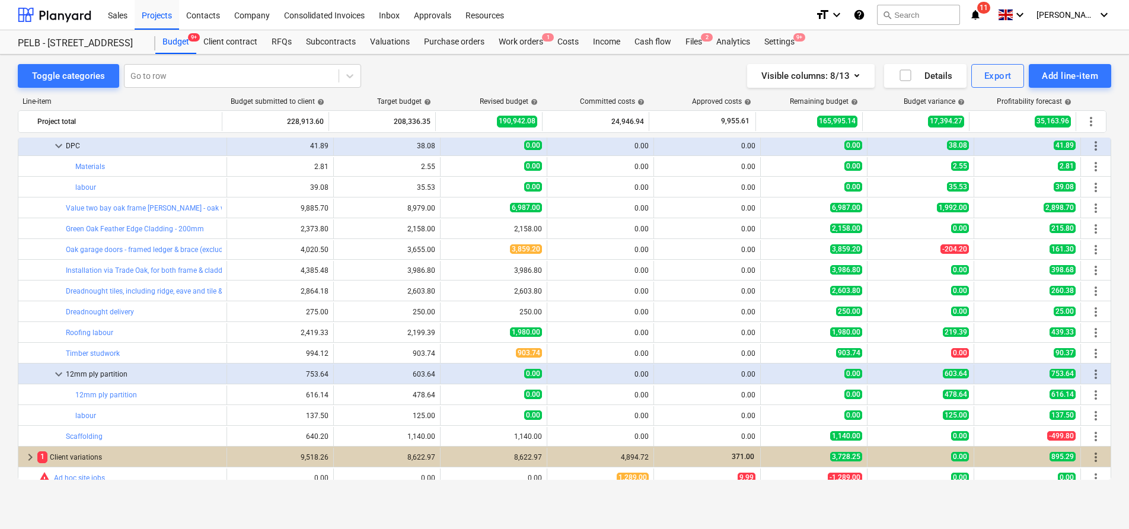
scroll to position [751, 0]
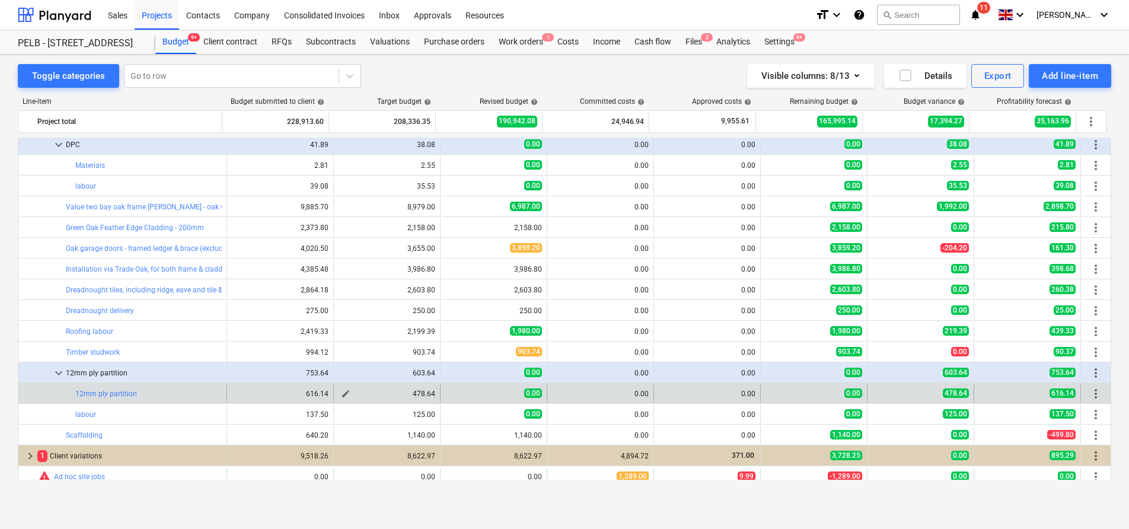
click at [341, 392] on span "edit" at bounding box center [345, 393] width 9 height 9
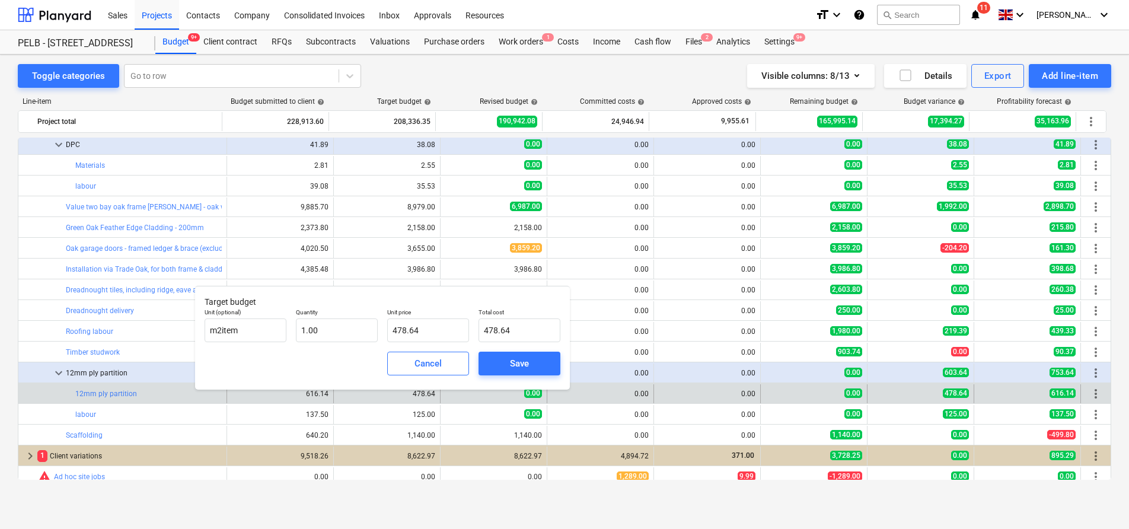
click at [340, 392] on div "478.64" at bounding box center [386, 393] width 97 height 8
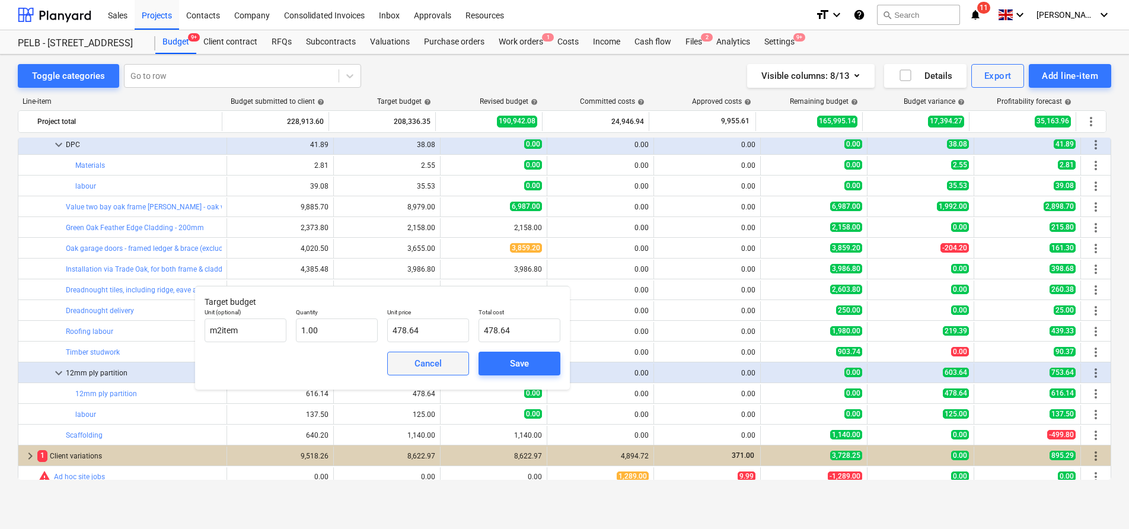
click at [423, 366] on div "Cancel" at bounding box center [427, 363] width 27 height 15
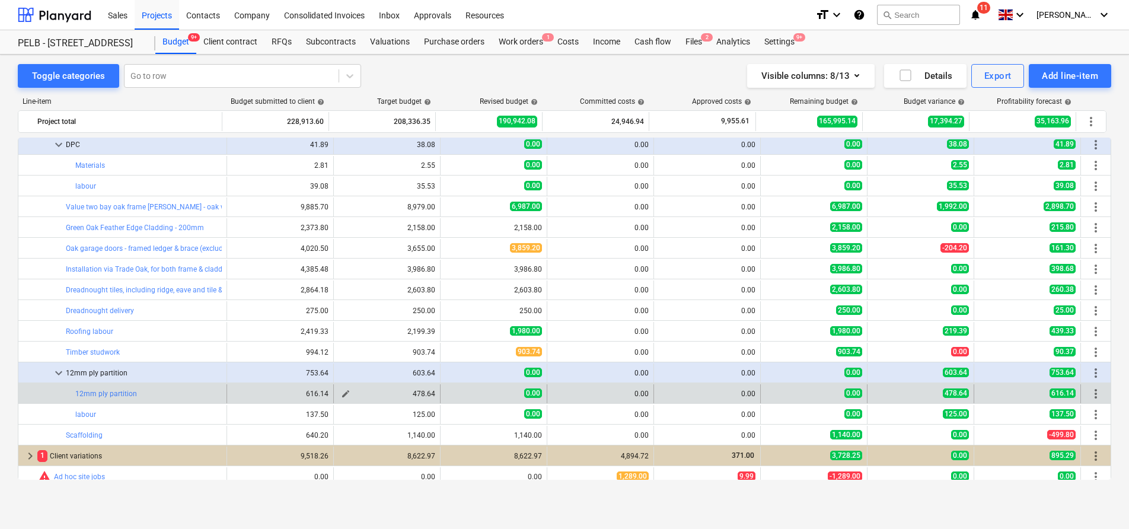
click at [342, 393] on span "edit" at bounding box center [345, 393] width 9 height 9
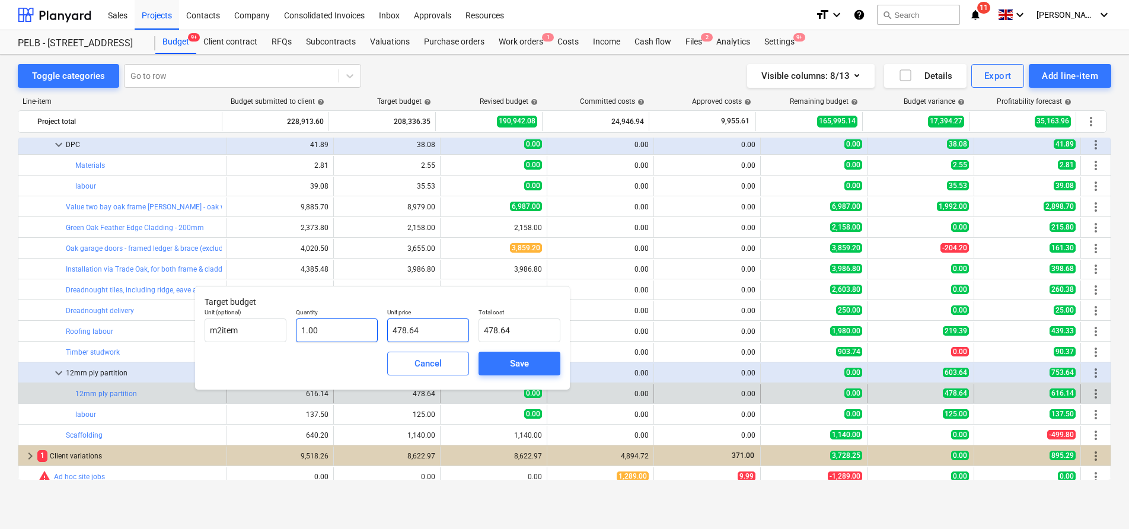
drag, startPoint x: 431, startPoint y: 330, endPoint x: 365, endPoint y: 327, distance: 66.5
click at [365, 327] on div "Unit (optional) m2item Quantity 1.00 Unit price 478.64 Total cost 478.64" at bounding box center [382, 324] width 365 height 43
type input "5"
type input "5.00"
type input "56"
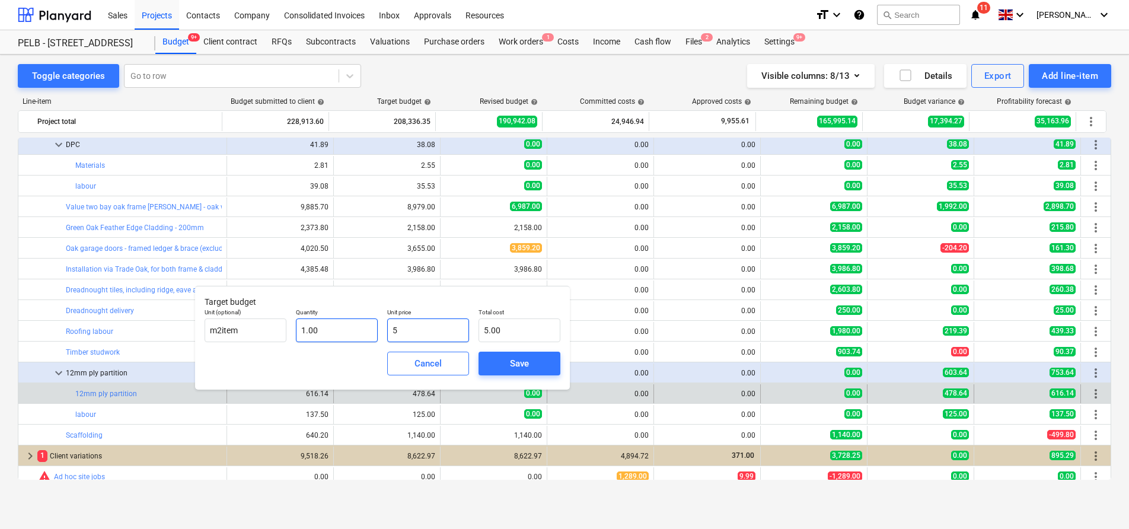
type input "56.00"
type input "560"
type input "560.00"
type input "560.1"
type input "560.10"
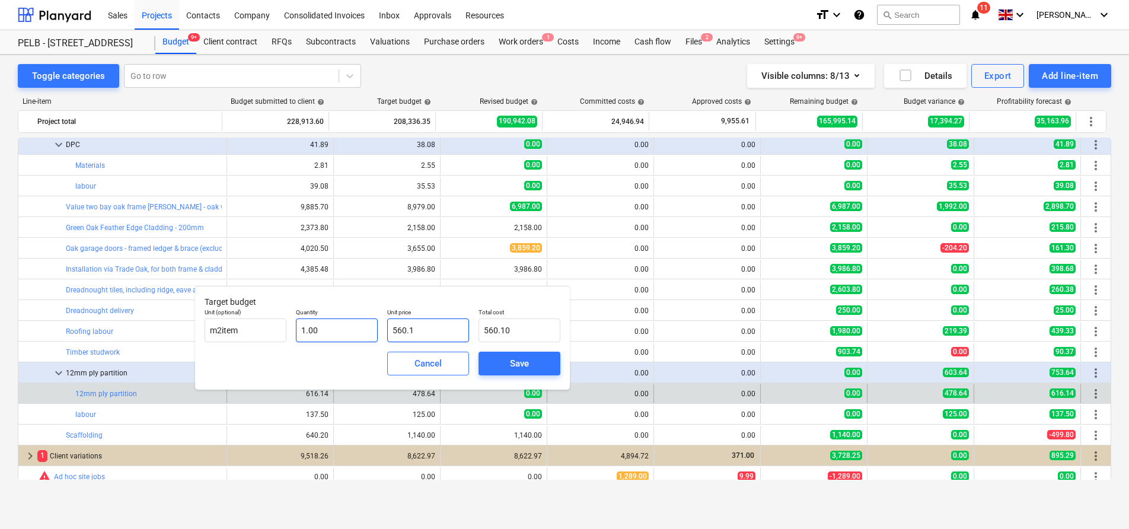
type input "560.13"
click at [514, 359] on div "Save" at bounding box center [519, 363] width 19 height 15
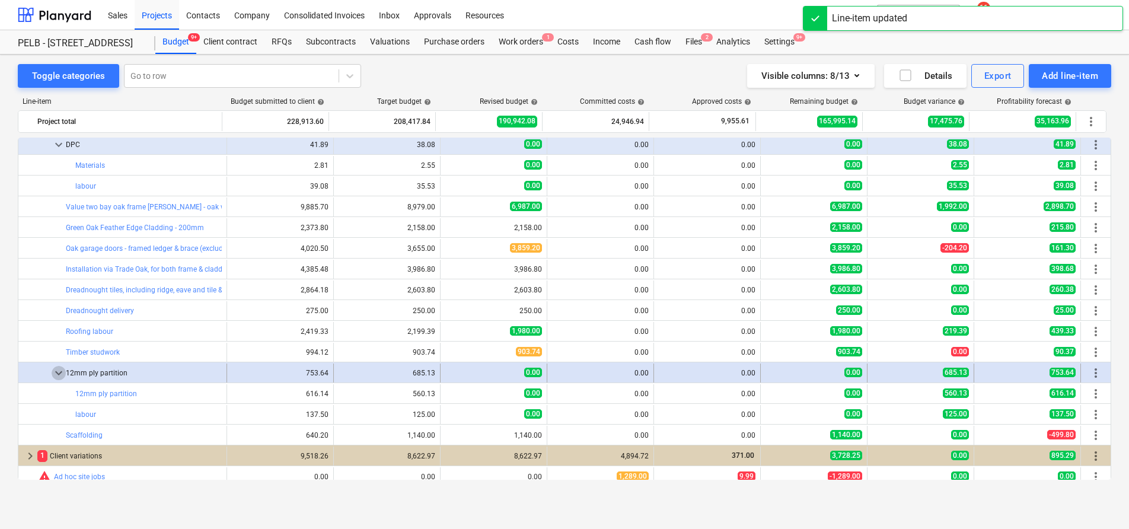
click at [55, 369] on span "keyboard_arrow_down" at bounding box center [59, 373] width 14 height 14
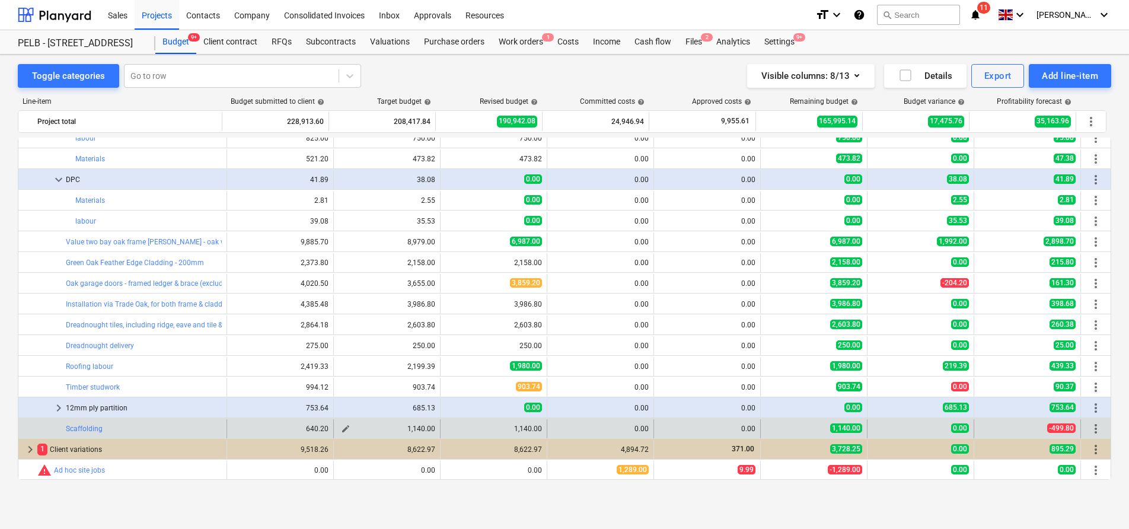
click at [346, 427] on span "edit" at bounding box center [345, 428] width 9 height 9
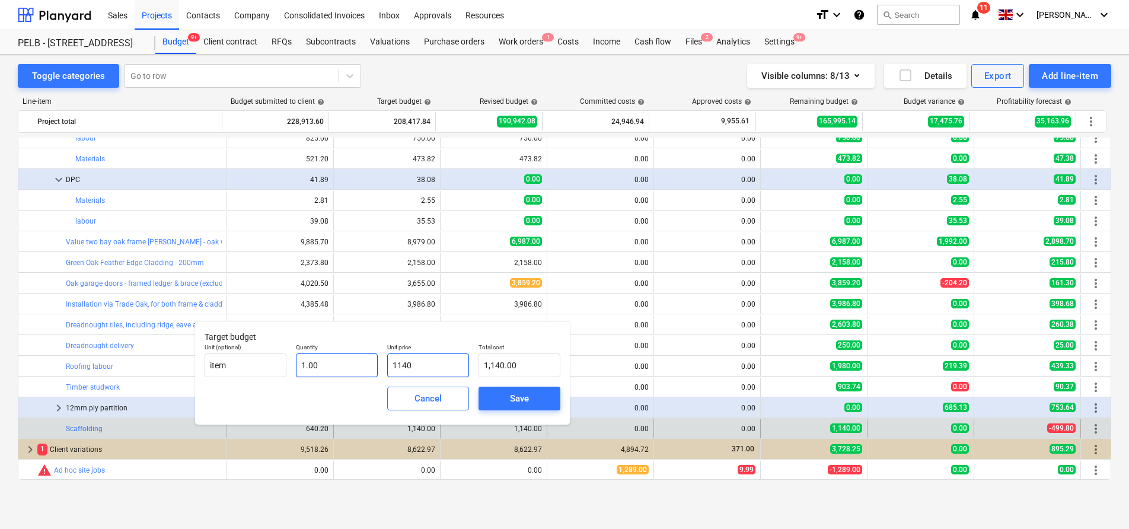
drag, startPoint x: 332, startPoint y: 354, endPoint x: 314, endPoint y: 354, distance: 18.4
click at [314, 354] on div "Unit (optional) item Quantity 1.00 Unit price 1140 Total cost 1,140.00" at bounding box center [382, 359] width 365 height 43
type input "6"
type input "6.00"
type input "64"
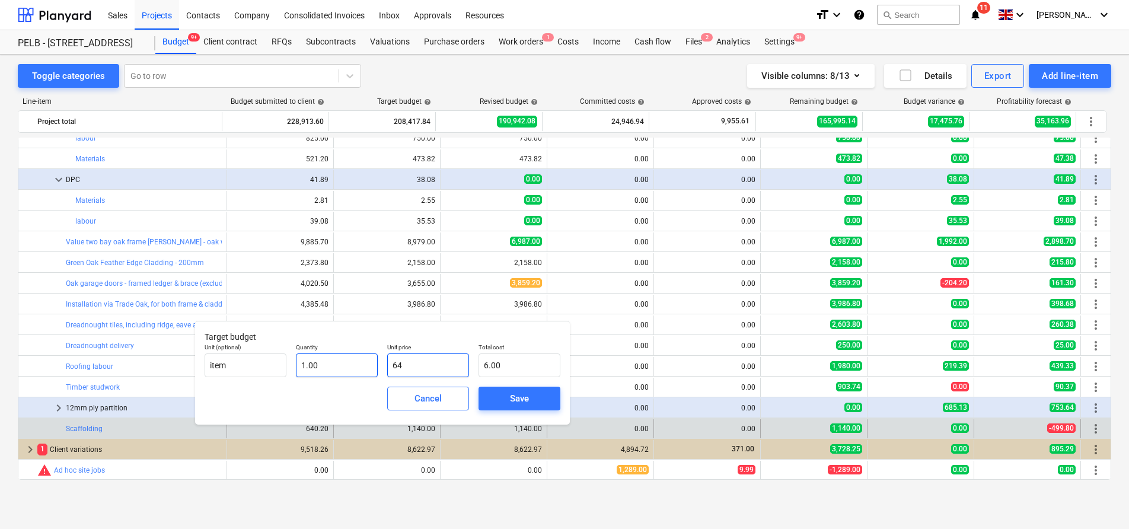
type input "64.00"
type input "640"
type input "640.00"
type input "640.2"
type input "640.20"
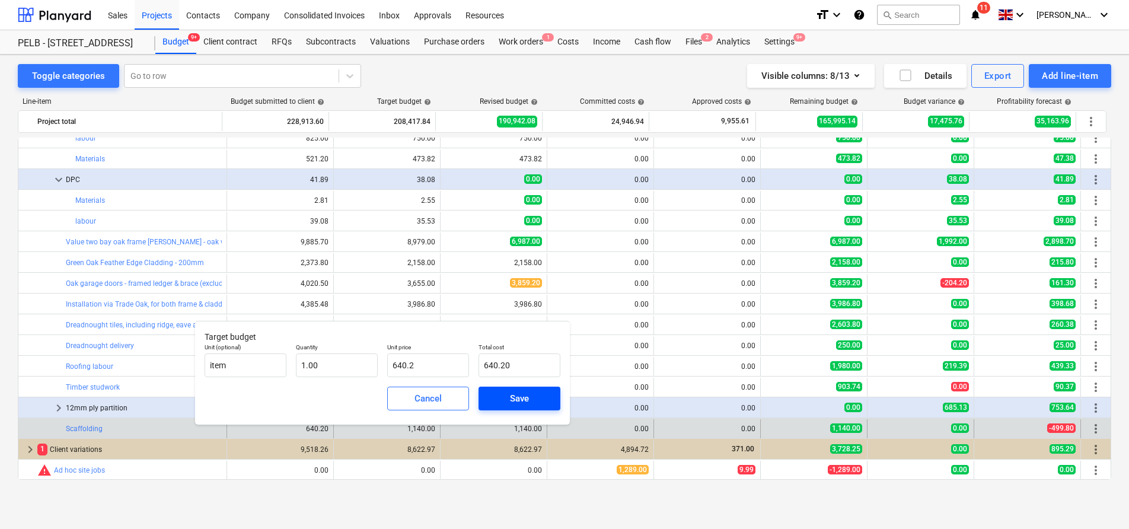
type input "640.20"
click at [507, 398] on span "Save" at bounding box center [519, 398] width 53 height 15
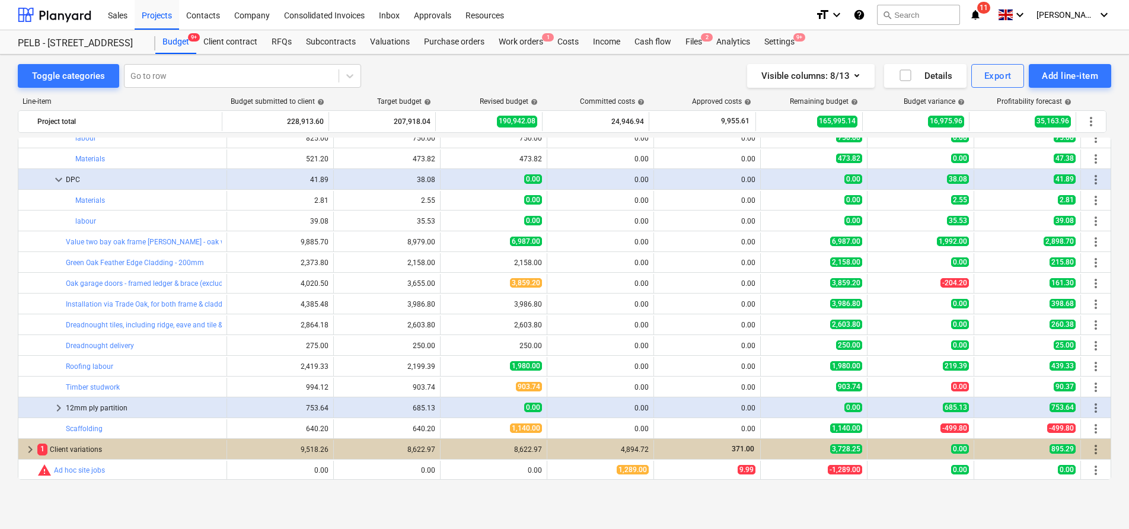
scroll to position [714, 0]
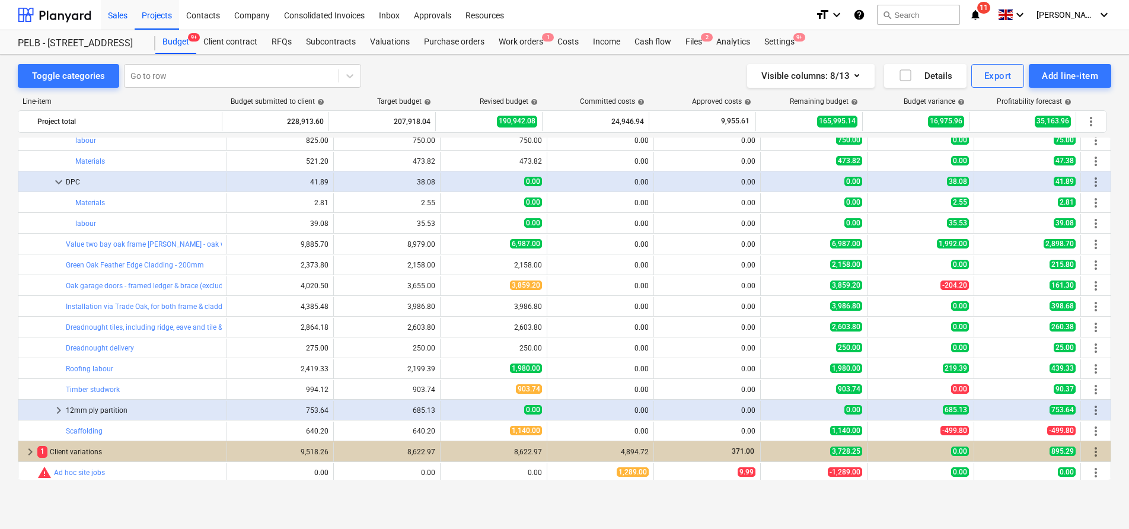
click at [112, 4] on div "Sales" at bounding box center [118, 14] width 34 height 30
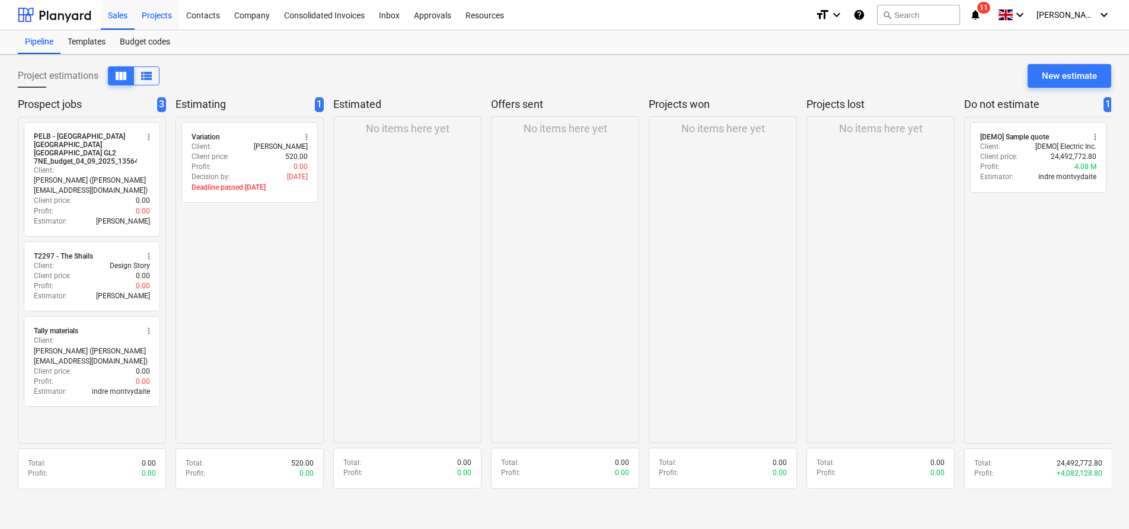
click at [164, 12] on div "Projects" at bounding box center [157, 14] width 44 height 30
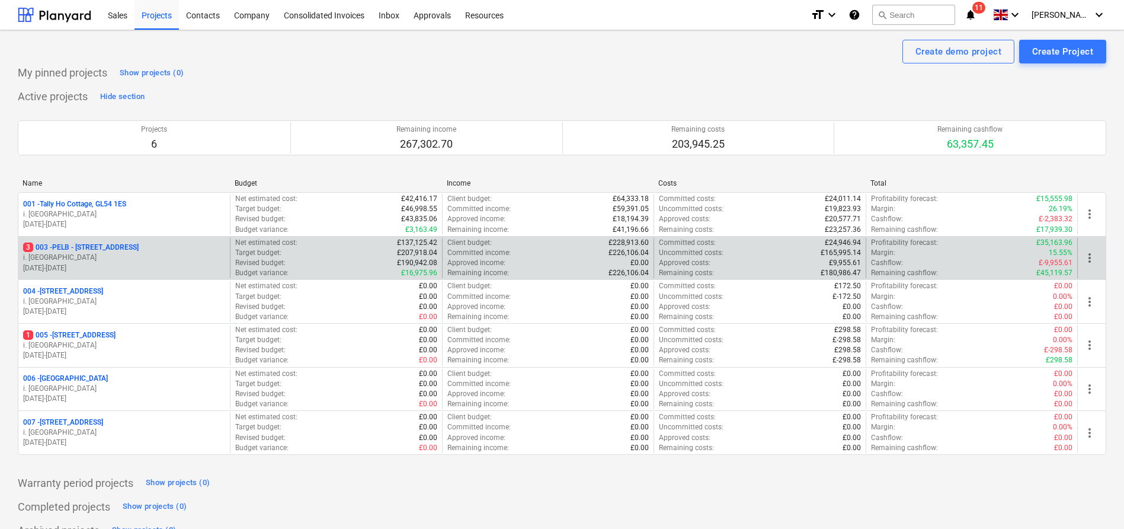
click at [116, 242] on p "3 003 - PELB - [GEOGRAPHIC_DATA], [GEOGRAPHIC_DATA], GL2 7NE" at bounding box center [81, 247] width 116 height 10
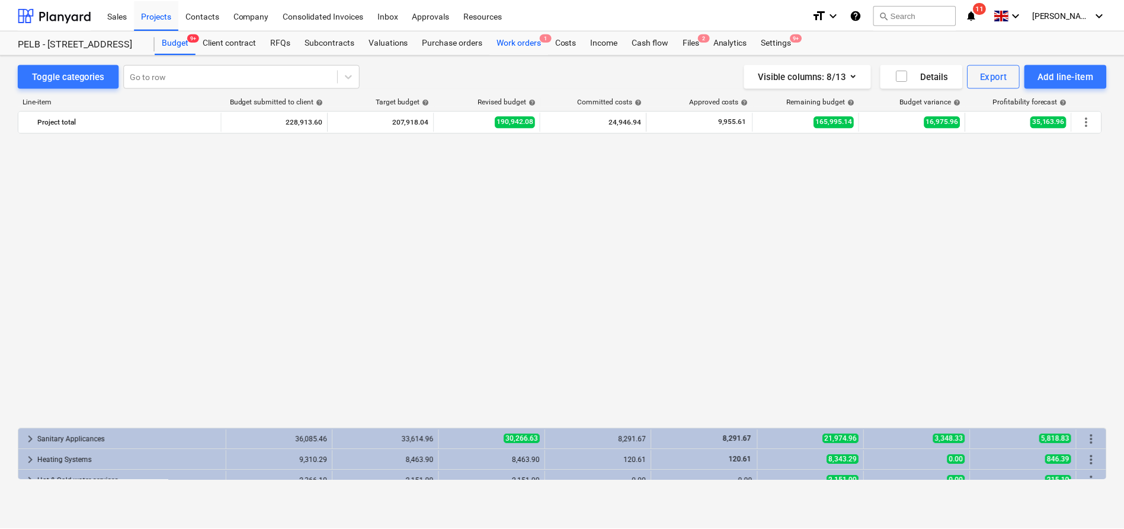
scroll to position [714, 0]
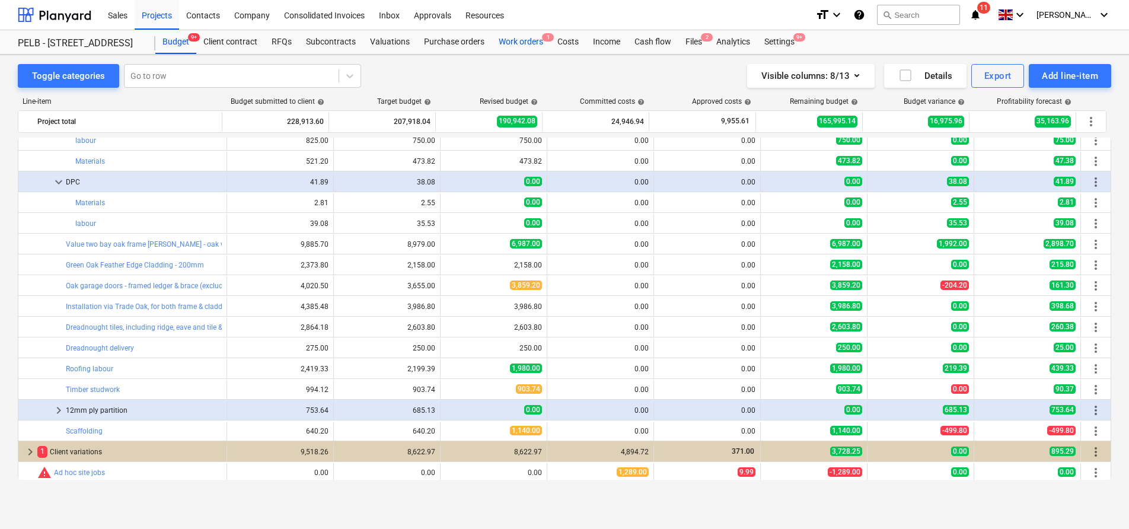
click at [532, 47] on div "Work orders 1" at bounding box center [520, 42] width 59 height 24
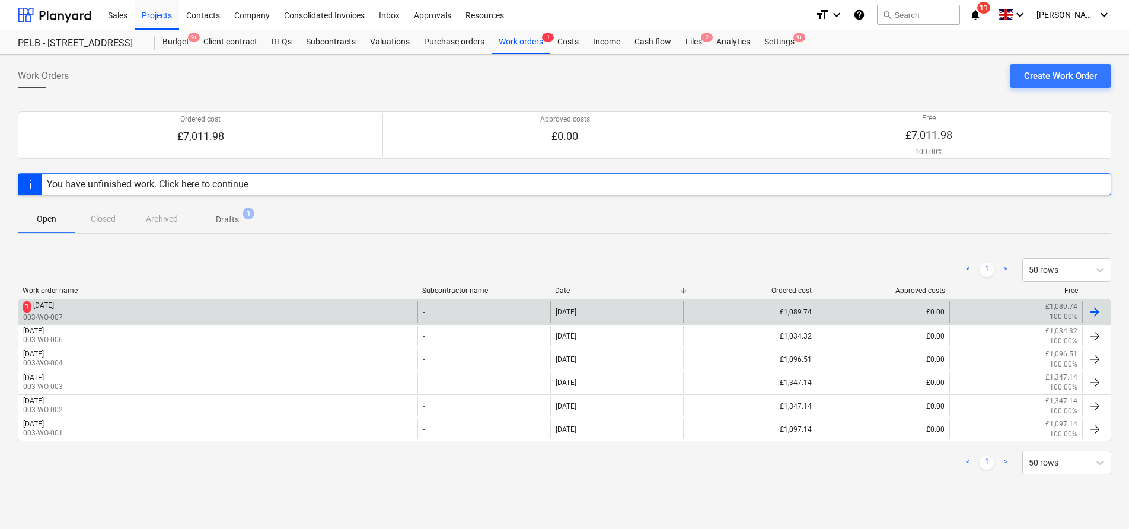
click at [129, 312] on div "1 [DATE] 003-WO-007" at bounding box center [217, 311] width 399 height 21
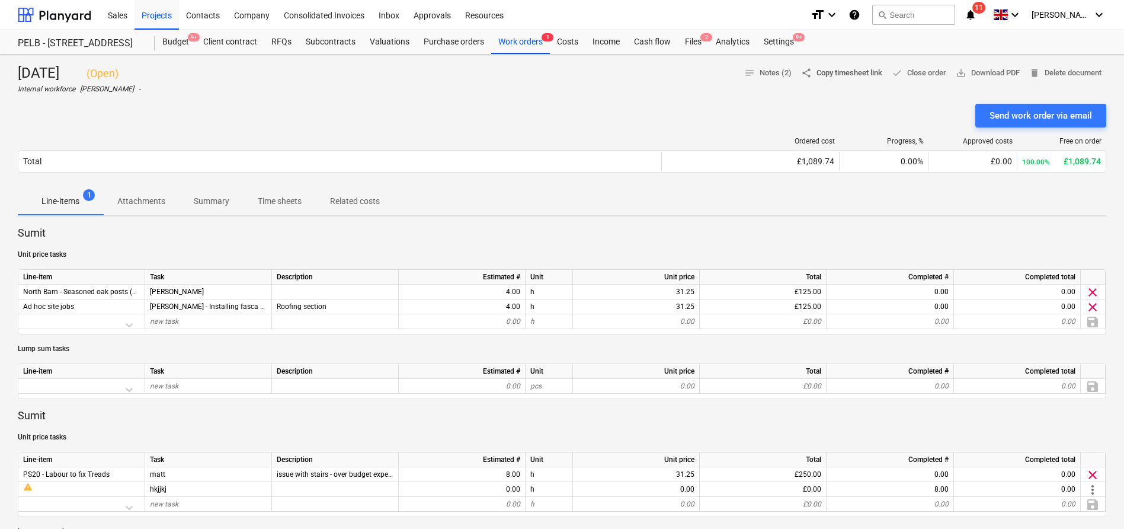
click at [826, 74] on span "share Copy timesheet link" at bounding box center [841, 73] width 81 height 14
click at [167, 17] on div "Projects" at bounding box center [157, 14] width 44 height 30
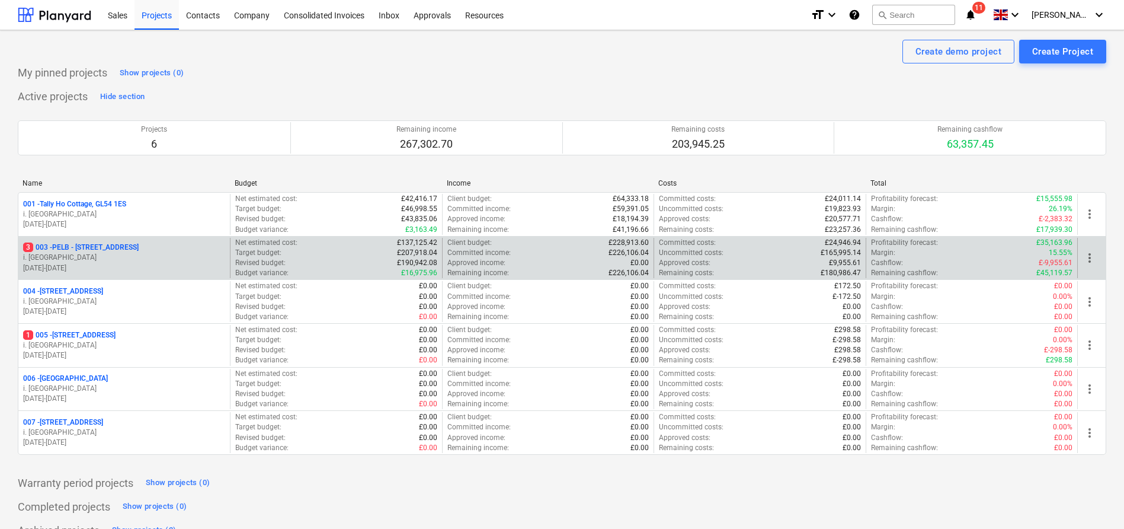
click at [113, 245] on p "3 003 - PELB - [GEOGRAPHIC_DATA], [GEOGRAPHIC_DATA], GL2 7NE" at bounding box center [81, 247] width 116 height 10
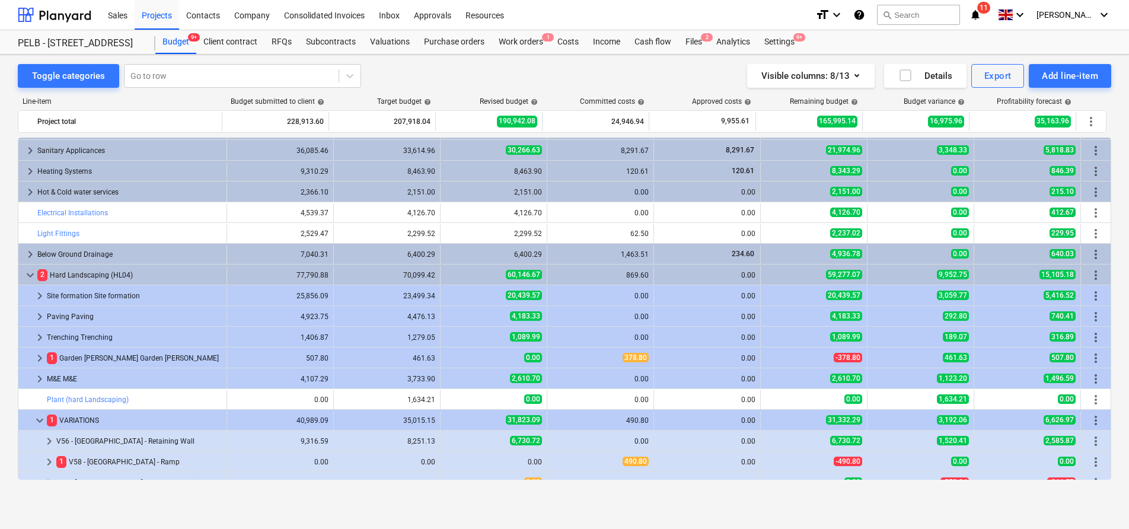
scroll to position [296, 0]
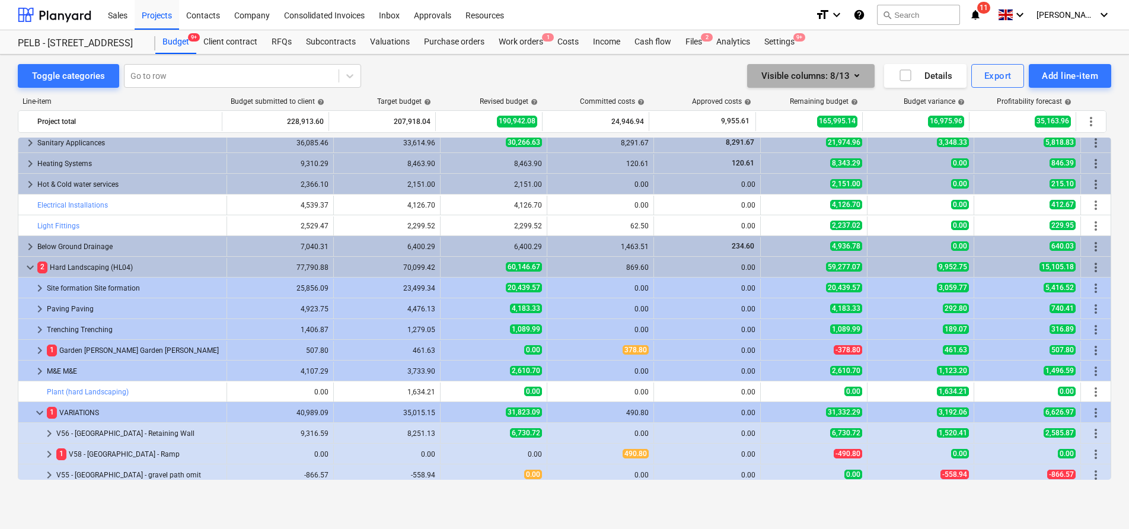
click at [855, 74] on icon "button" at bounding box center [856, 75] width 14 height 14
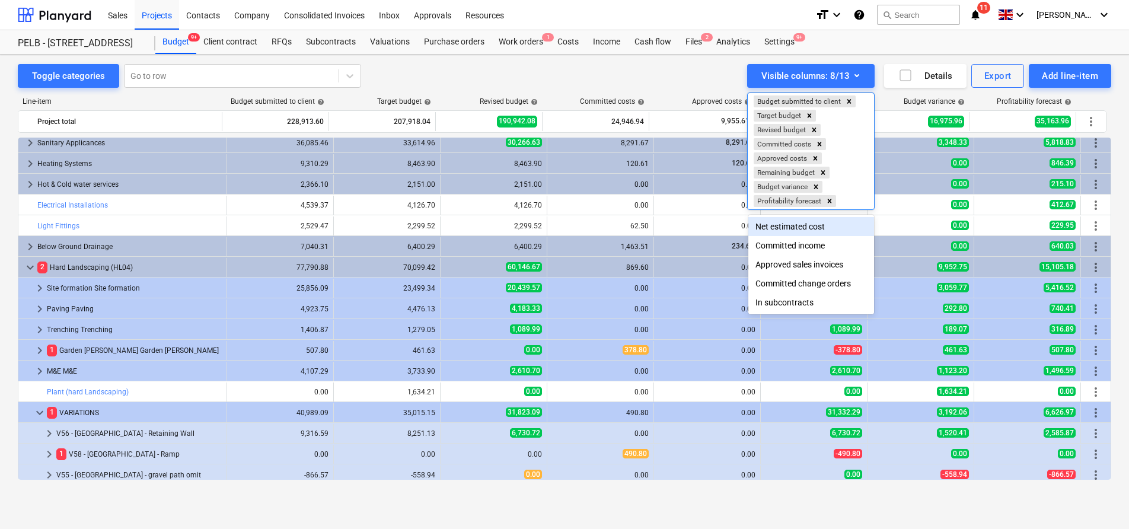
click at [584, 87] on div at bounding box center [564, 264] width 1129 height 529
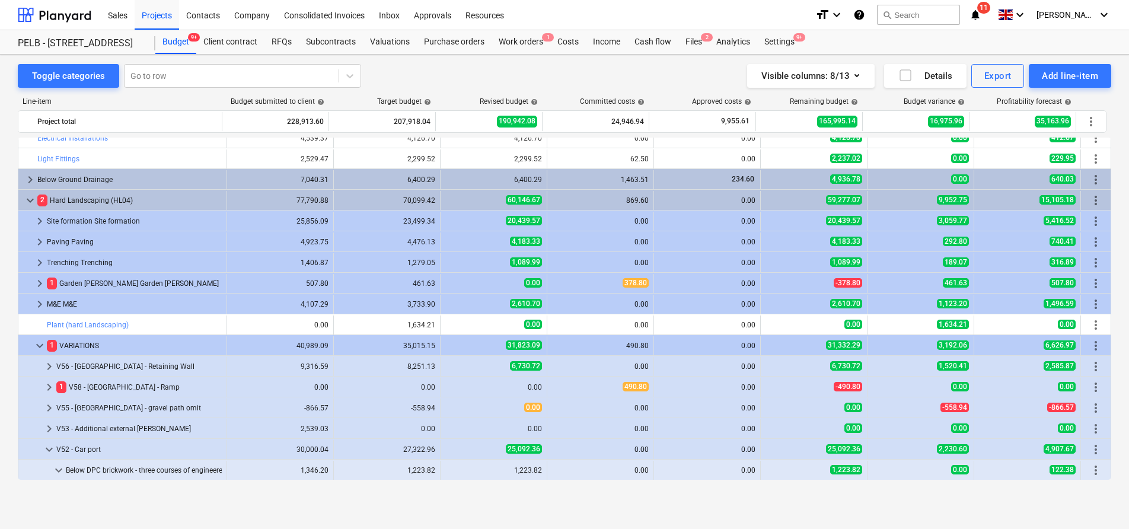
scroll to position [0, 0]
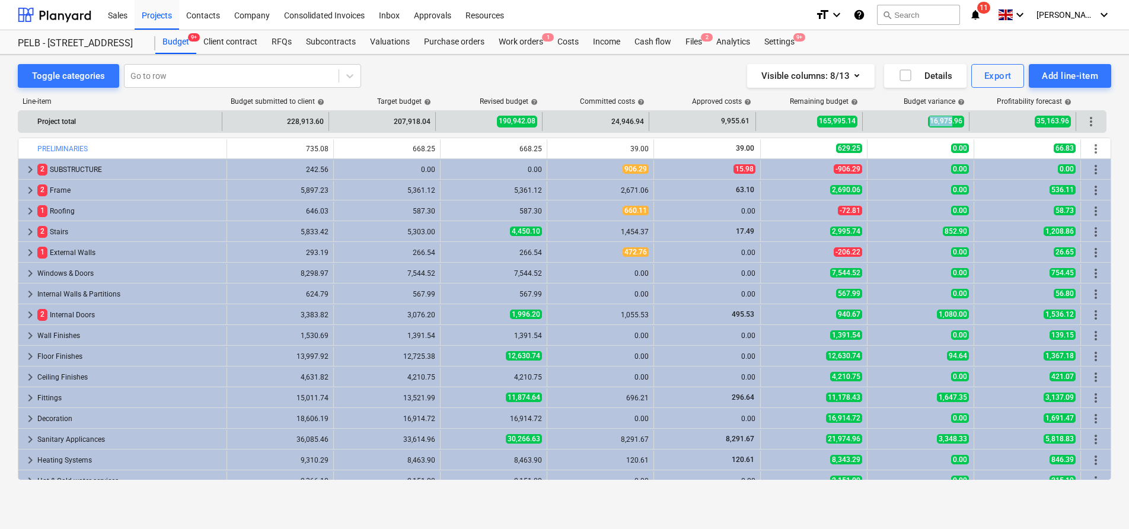
drag, startPoint x: 930, startPoint y: 121, endPoint x: 951, endPoint y: 123, distance: 20.8
click at [951, 123] on span "16,975.96" at bounding box center [946, 121] width 36 height 11
click at [957, 122] on span "16,975.96" at bounding box center [946, 121] width 36 height 11
drag, startPoint x: 1059, startPoint y: 120, endPoint x: 1068, endPoint y: 119, distance: 9.0
click at [1068, 119] on span "35,163.96" at bounding box center [1052, 121] width 36 height 11
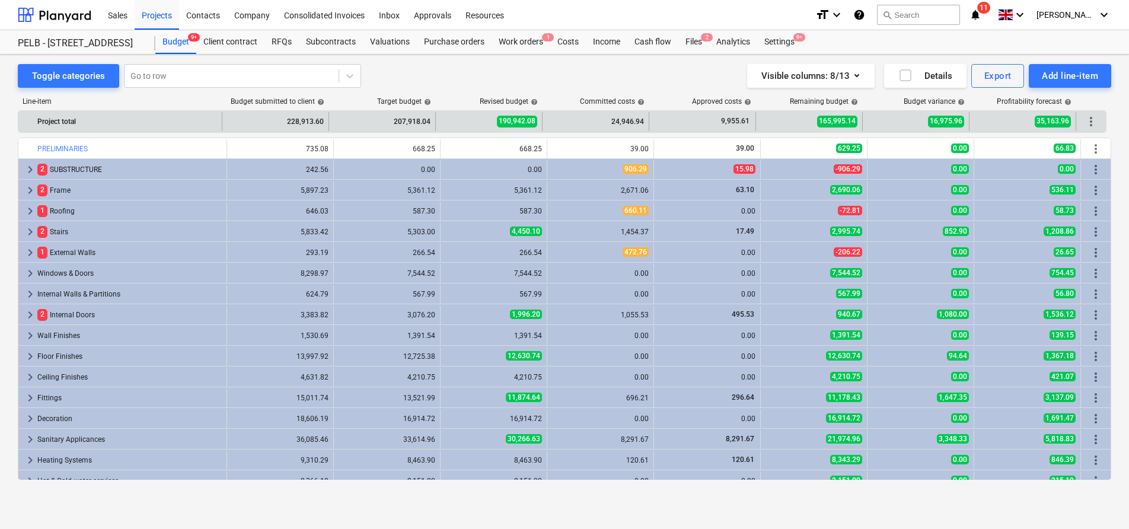
click at [919, 119] on div "16,975.96" at bounding box center [915, 121] width 97 height 19
drag, startPoint x: 1030, startPoint y: 120, endPoint x: 1078, endPoint y: 124, distance: 47.7
click at [1078, 124] on div "Project total 228,913.60 207,918.04 190,942.08 24,946.94 9,955.61 165,995.14 16…" at bounding box center [561, 121] width 1087 height 19
click at [993, 123] on div "35,163.96" at bounding box center [1022, 121] width 97 height 19
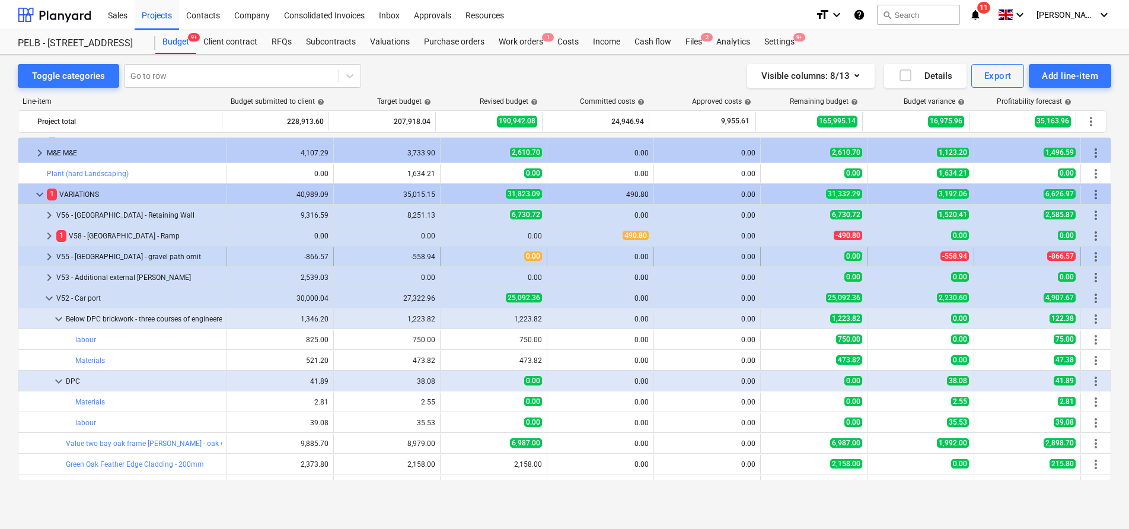
scroll to position [516, 0]
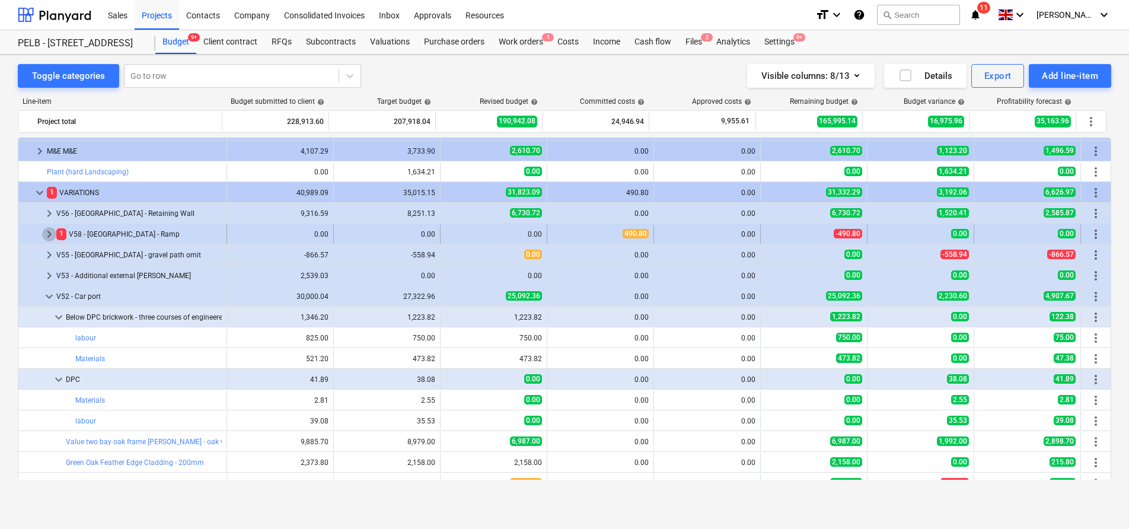
click at [46, 234] on span "keyboard_arrow_right" at bounding box center [49, 234] width 14 height 14
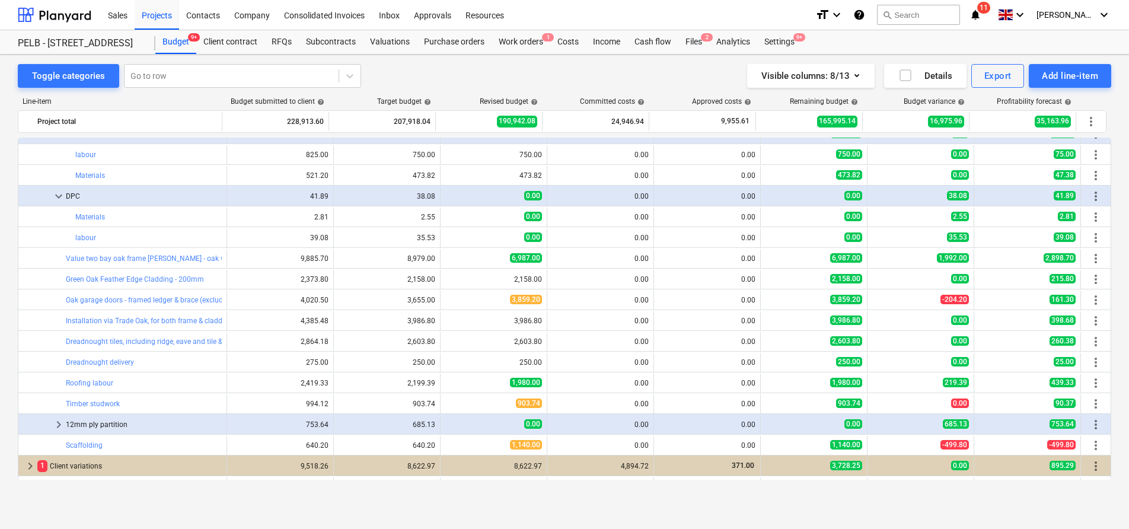
scroll to position [727, 0]
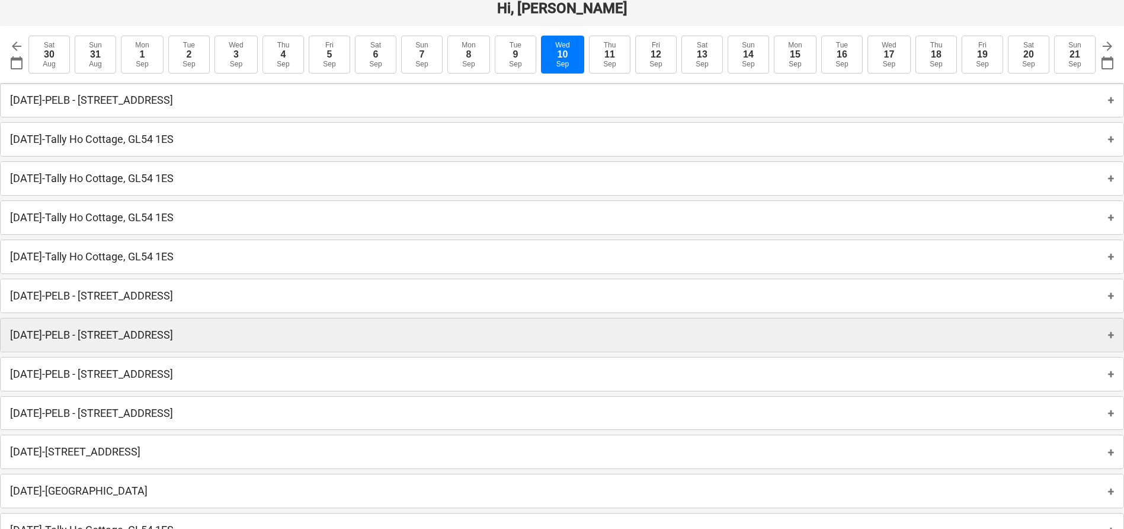
scroll to position [19, 0]
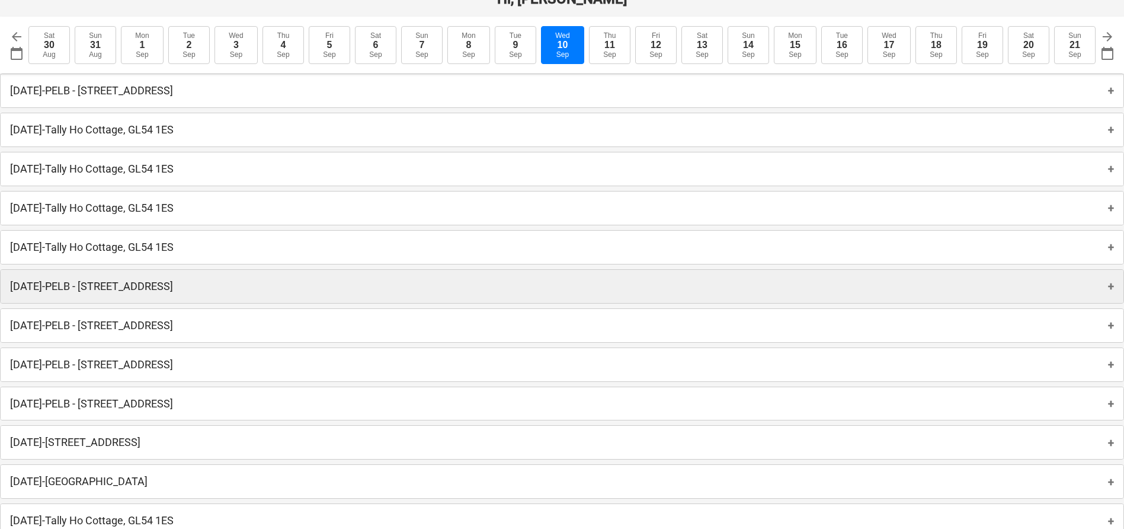
click at [424, 302] on div "[DATE] - PELB - [GEOGRAPHIC_DATA], [GEOGRAPHIC_DATA], GL2 7NE +" at bounding box center [562, 286] width 1123 height 33
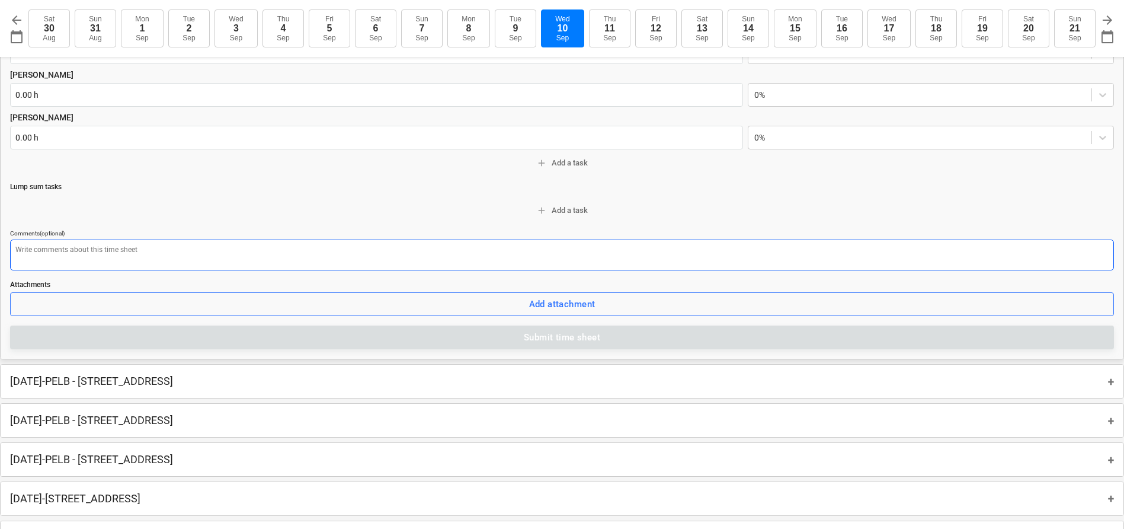
scroll to position [277, 0]
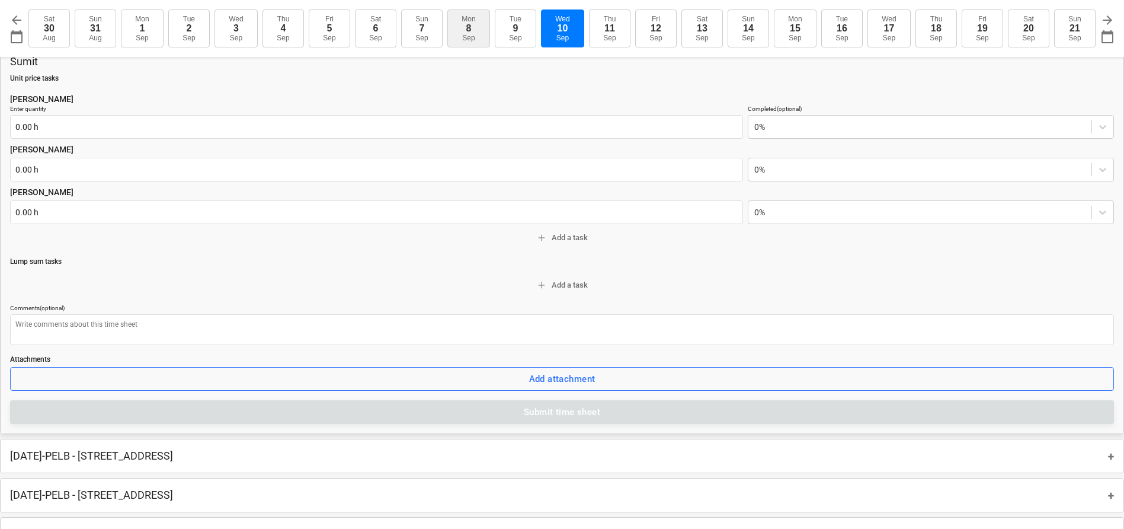
click at [468, 30] on div "8" at bounding box center [468, 28] width 5 height 11
type input "2025-09-08"
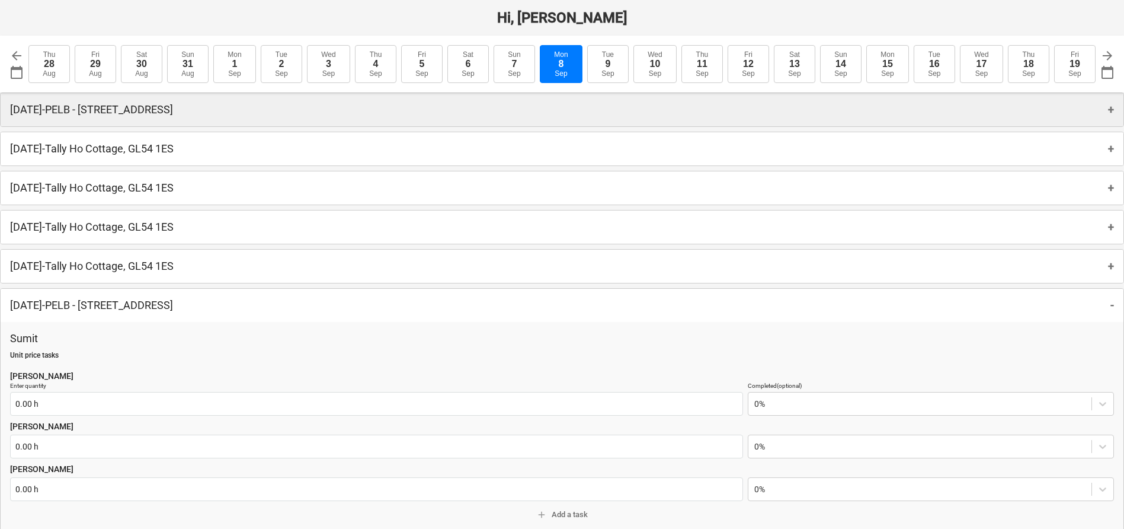
click at [339, 119] on div "Monday 8th September 2025 - PELB - Castle lane, Moreton Valence, GL2 7NE +" at bounding box center [562, 109] width 1123 height 33
type textarea "x"
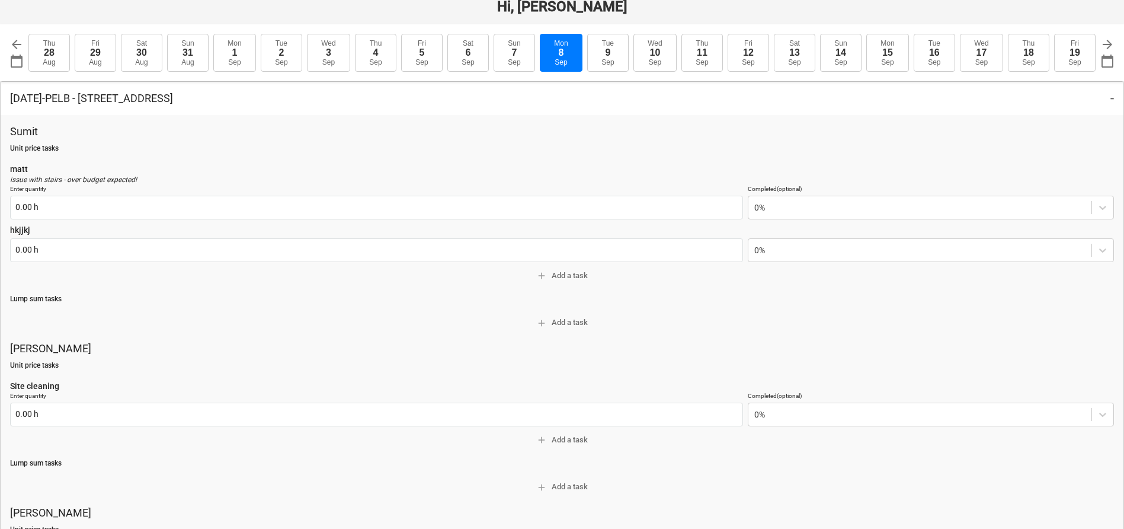
scroll to position [12, 0]
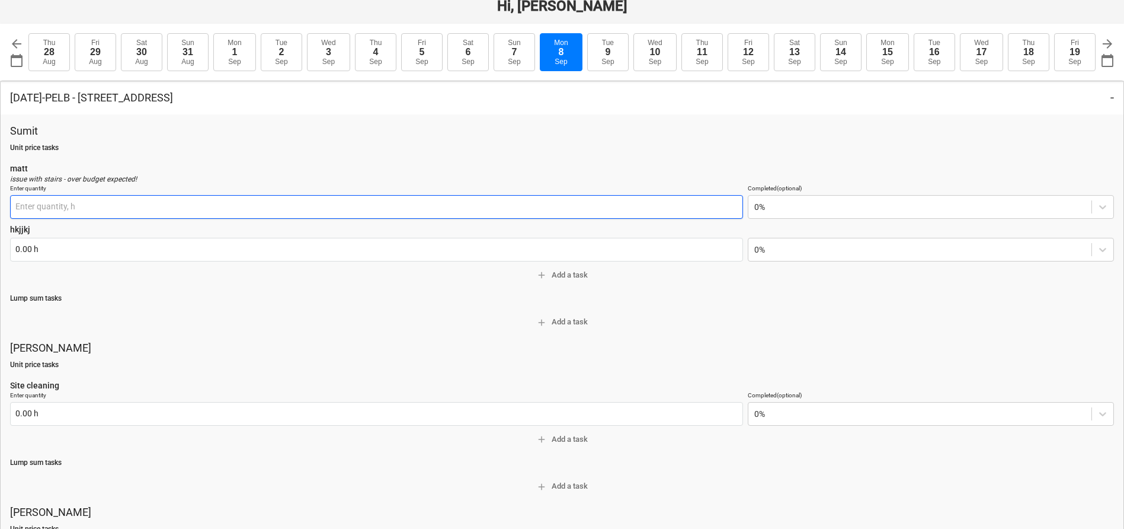
click at [190, 209] on input "text" at bounding box center [376, 207] width 733 height 24
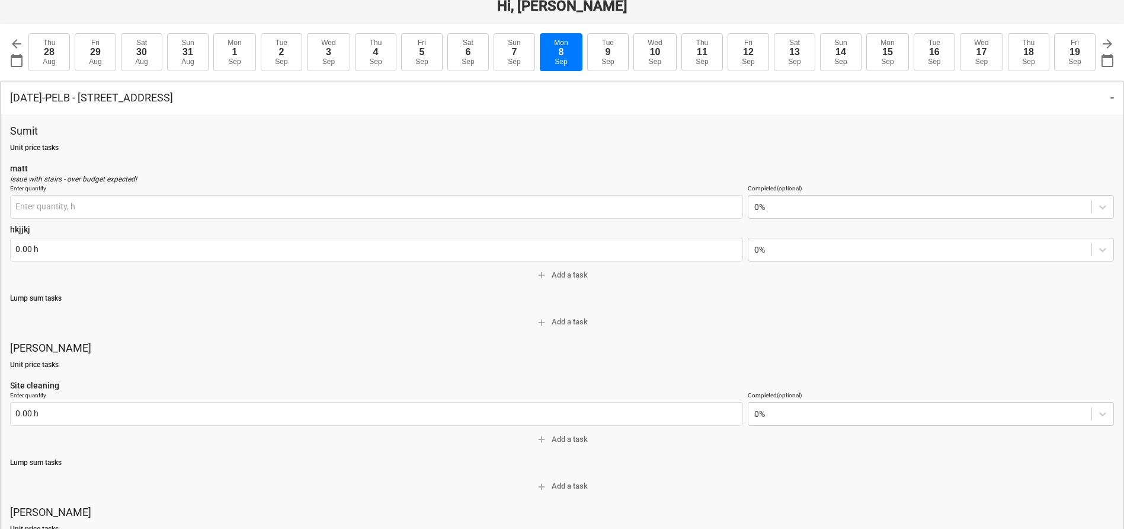
type input "0.00 h"
type textarea "x"
